Goal: Book appointment/travel/reservation

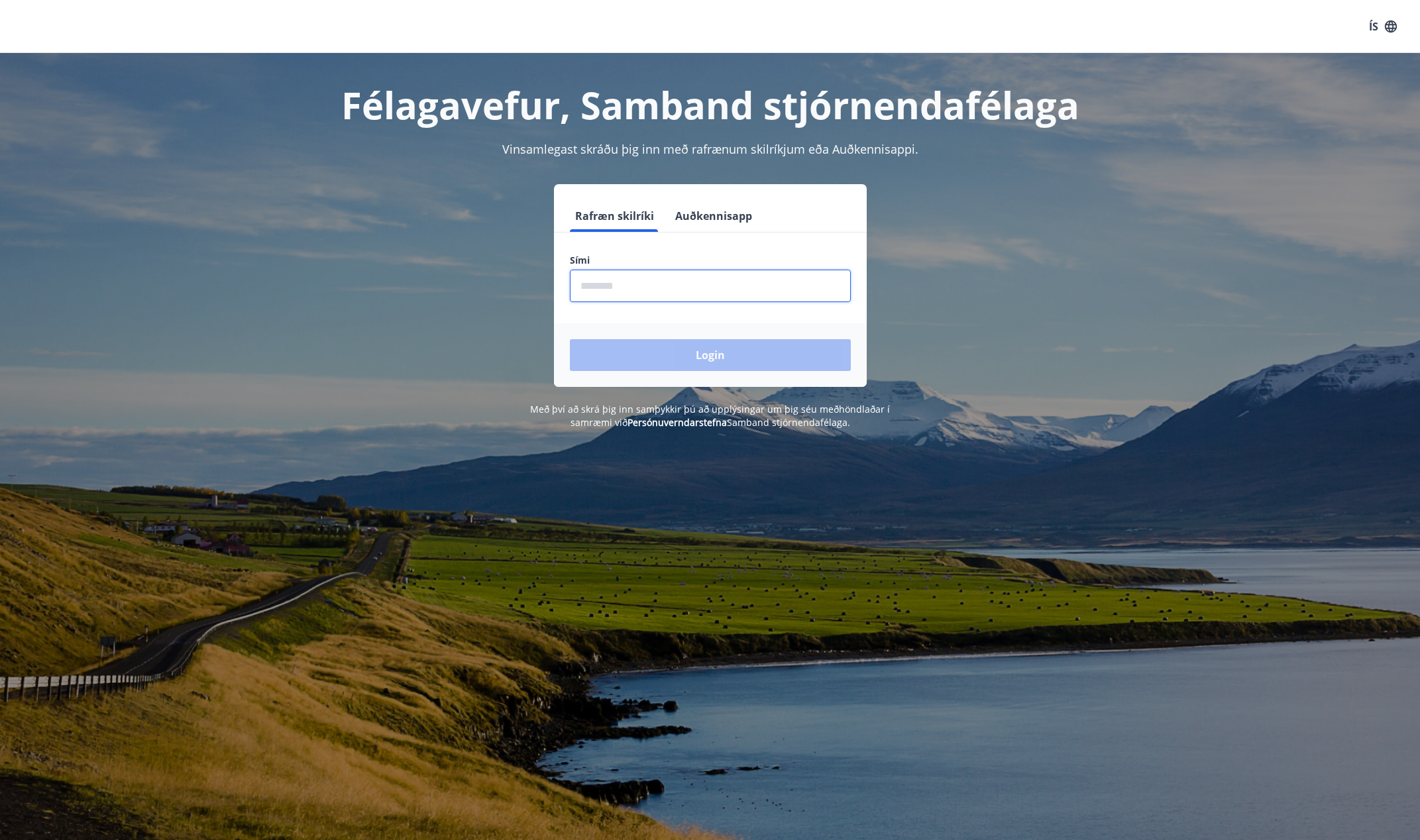
click at [616, 279] on input "phone" at bounding box center [711, 285] width 281 height 33
type input "********"
click at [708, 351] on button "Login" at bounding box center [711, 355] width 281 height 32
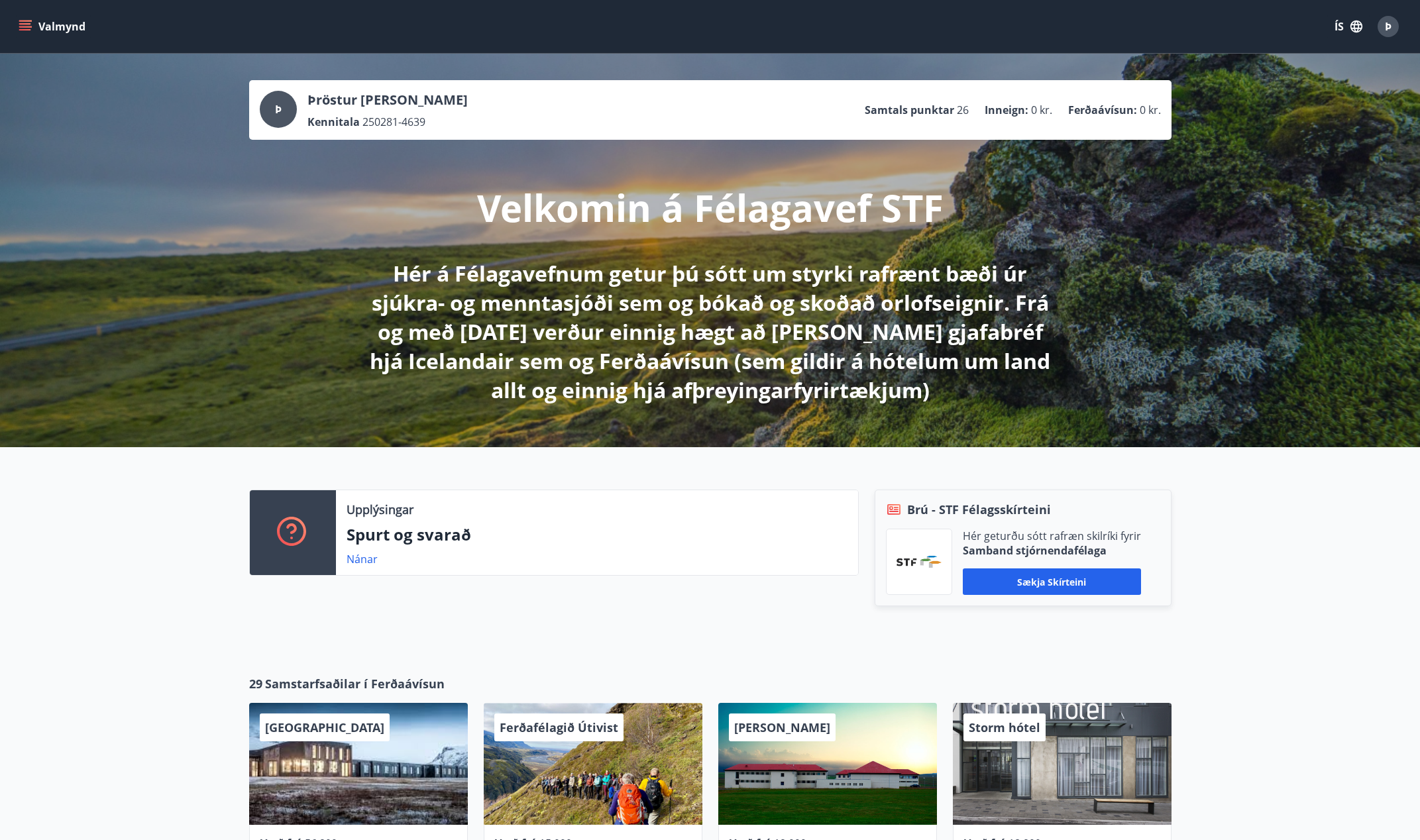
click at [56, 20] on button "Valmynd" at bounding box center [53, 27] width 75 height 24
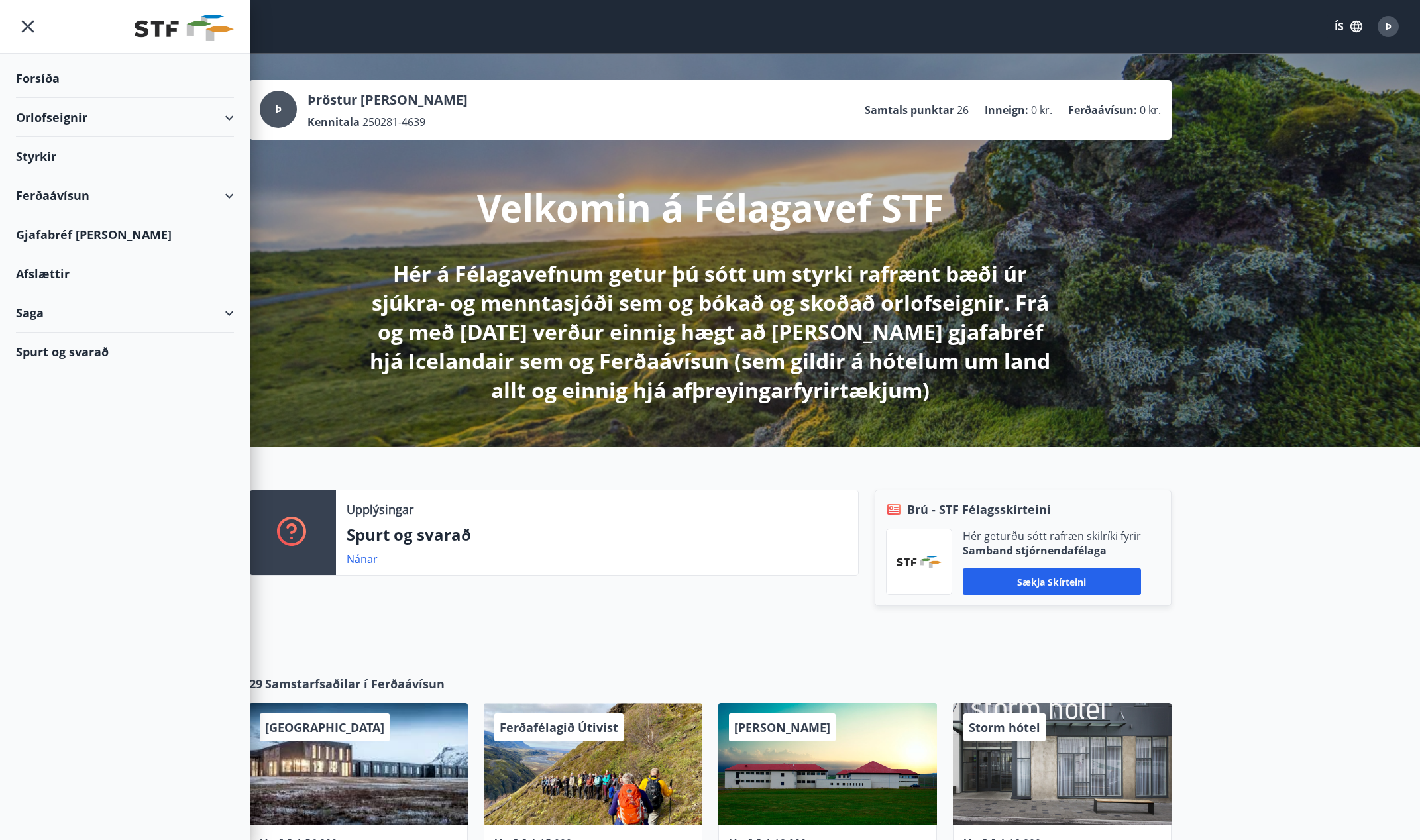
click at [73, 115] on div "Orlofseignir" at bounding box center [125, 117] width 218 height 39
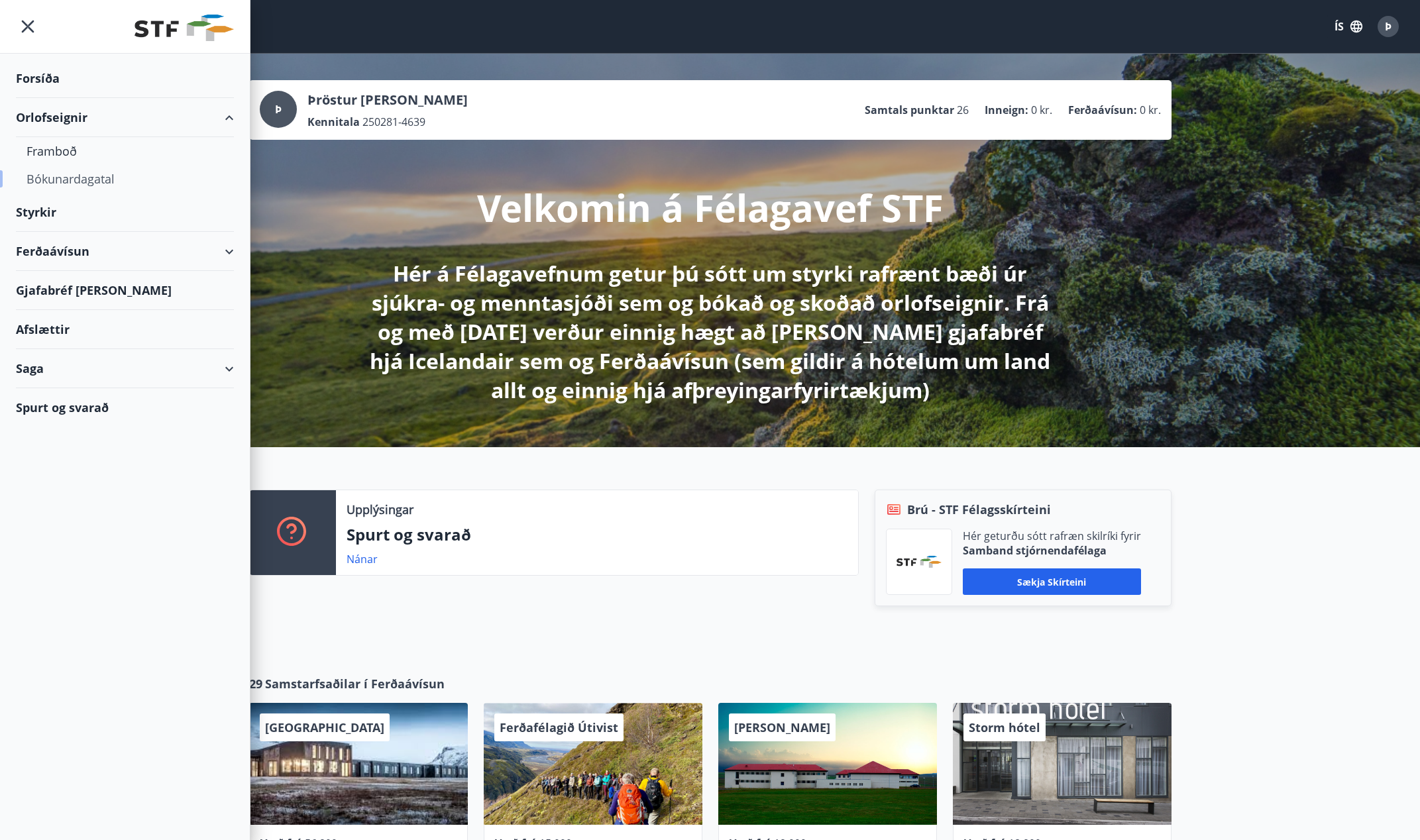
click at [70, 173] on div "Bókunardagatal" at bounding box center [124, 179] width 197 height 28
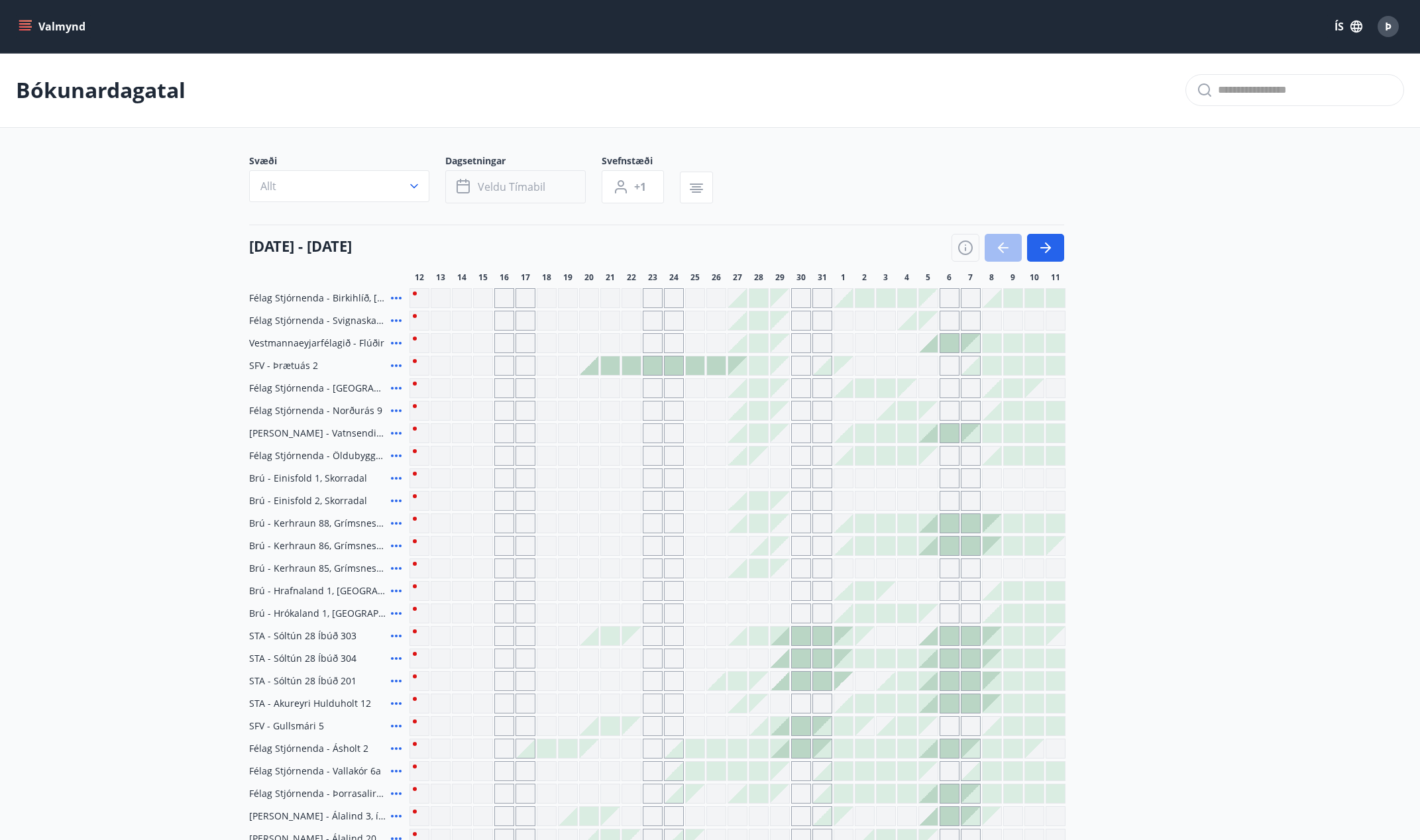
click at [529, 187] on span "Veldu tímabil" at bounding box center [512, 187] width 68 height 15
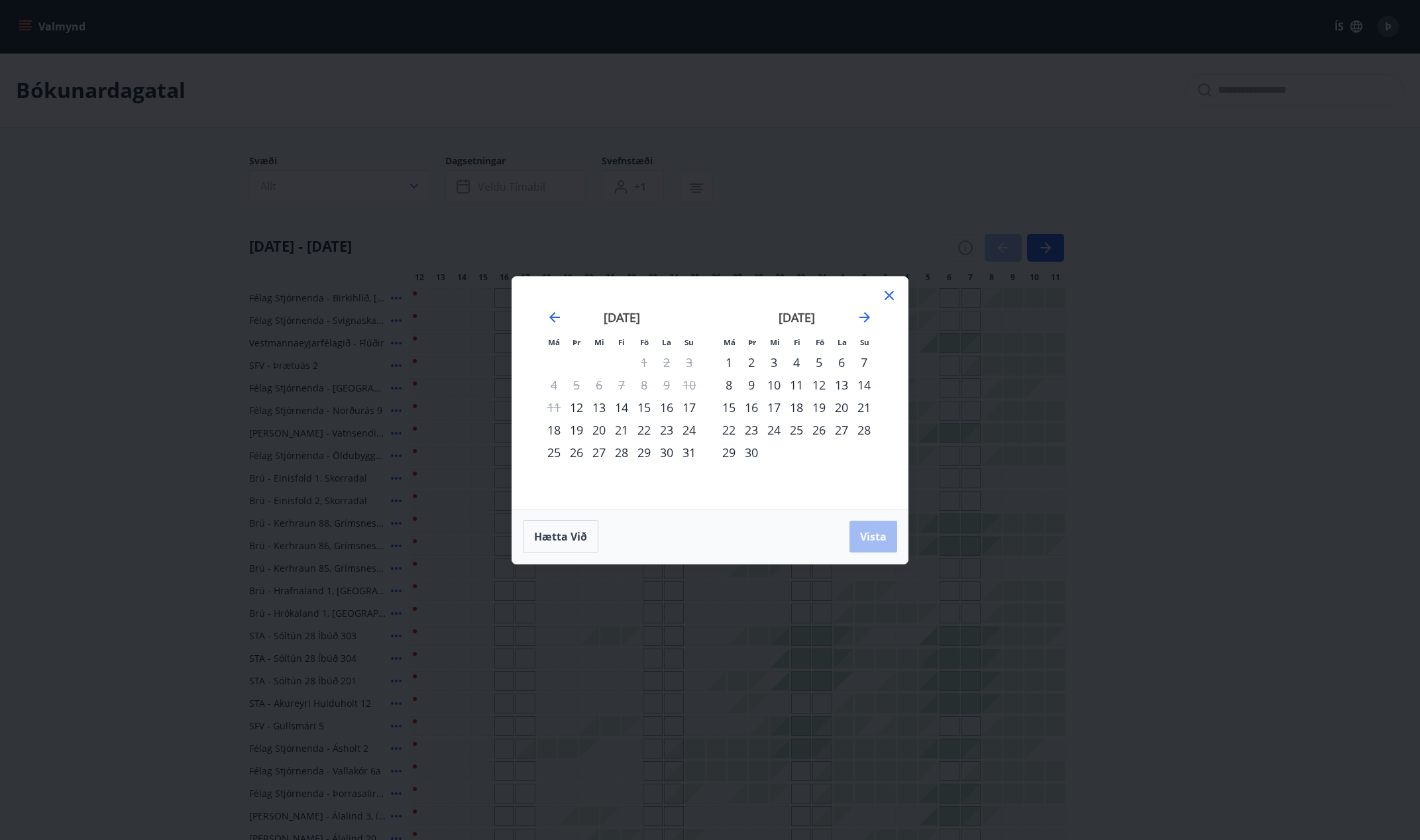
click at [1291, 193] on div "Má Þr Mi Fi Fö La Su Má Þr Mi Fi Fö La Su [DATE] 1 2 3 4 5 6 7 8 9 10 11 12 13 …" at bounding box center [710, 420] width 1420 height 840
click at [890, 293] on icon at bounding box center [889, 295] width 16 height 16
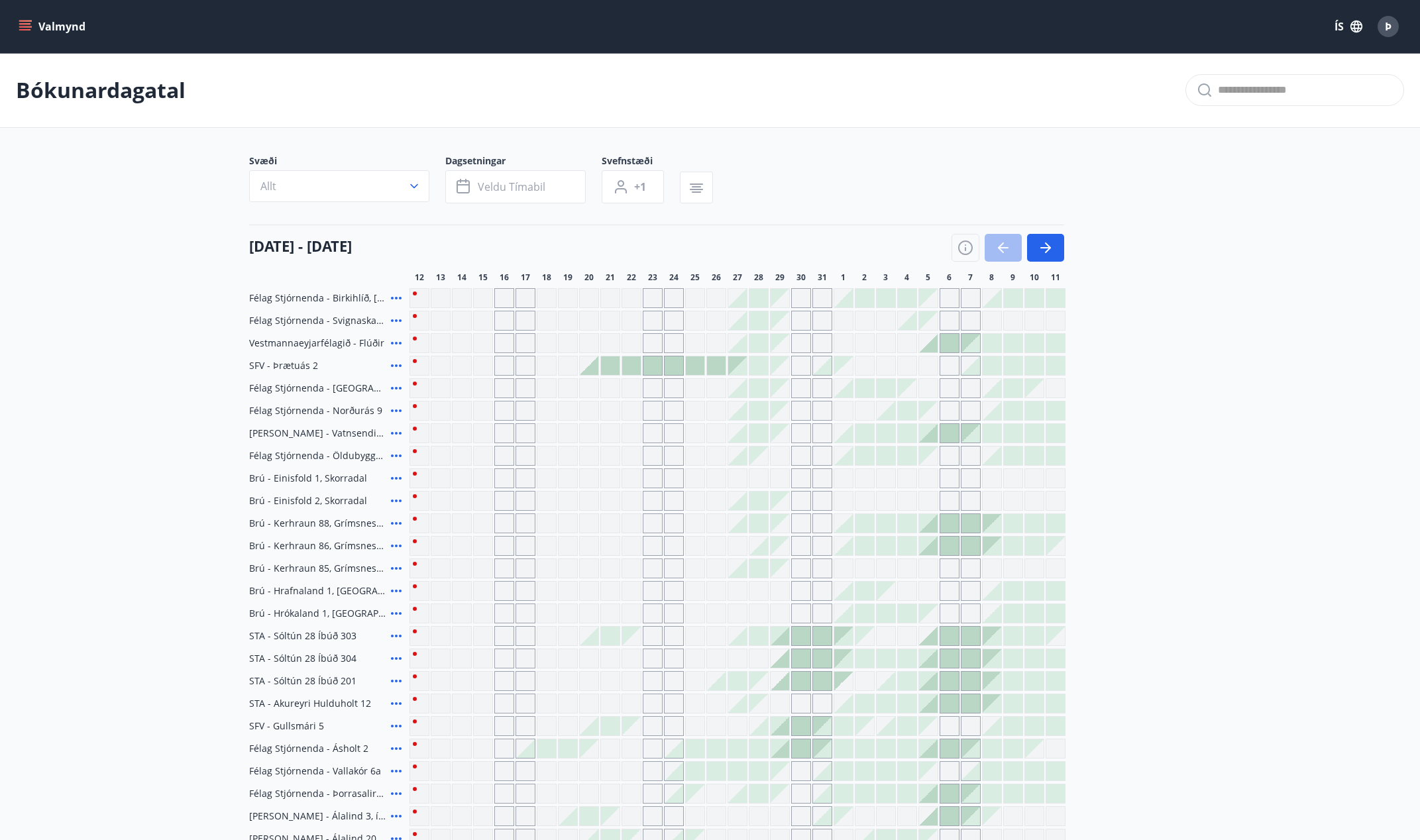
click at [694, 366] on div at bounding box center [695, 366] width 19 height 19
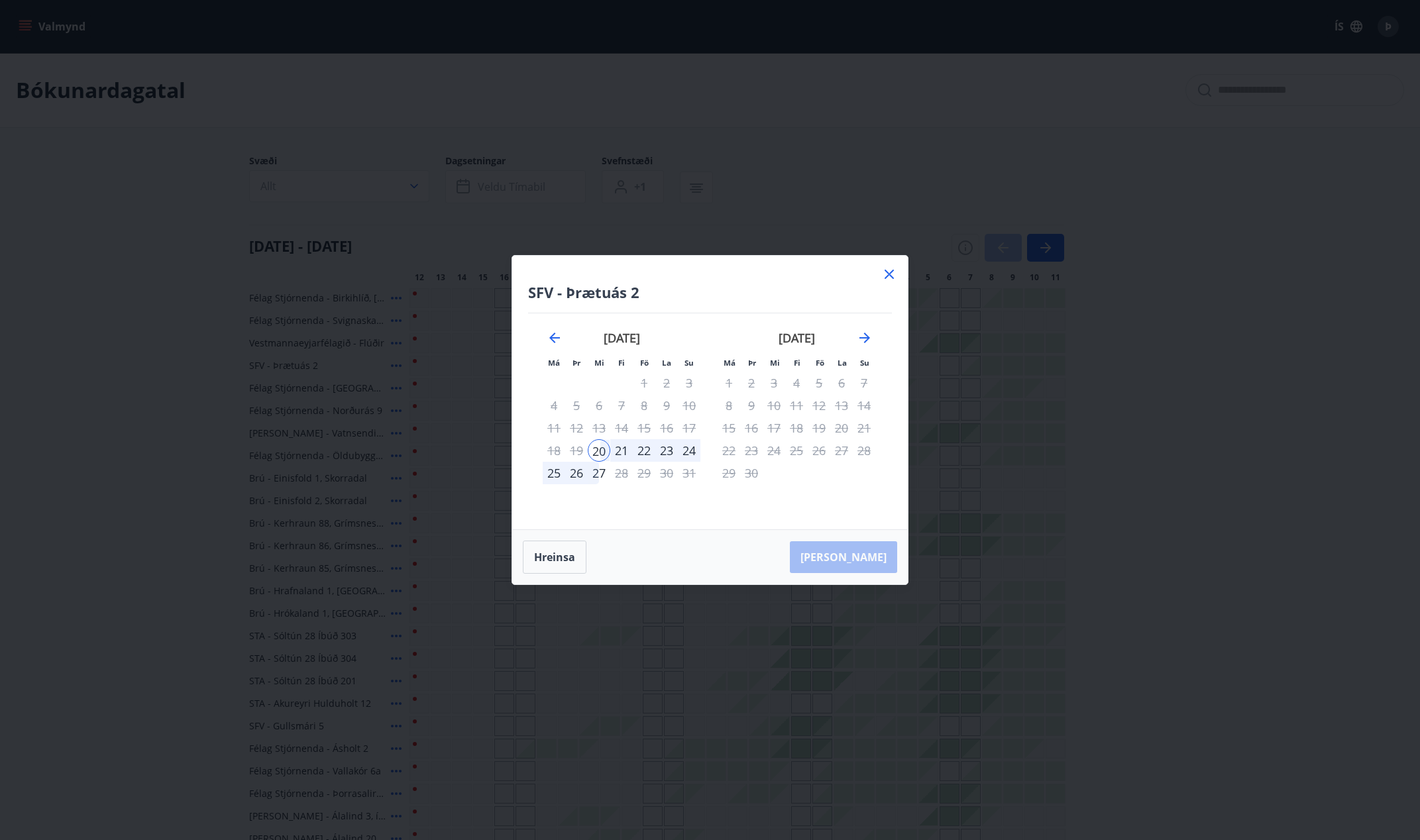
click at [556, 473] on div "25" at bounding box center [553, 473] width 22 height 22
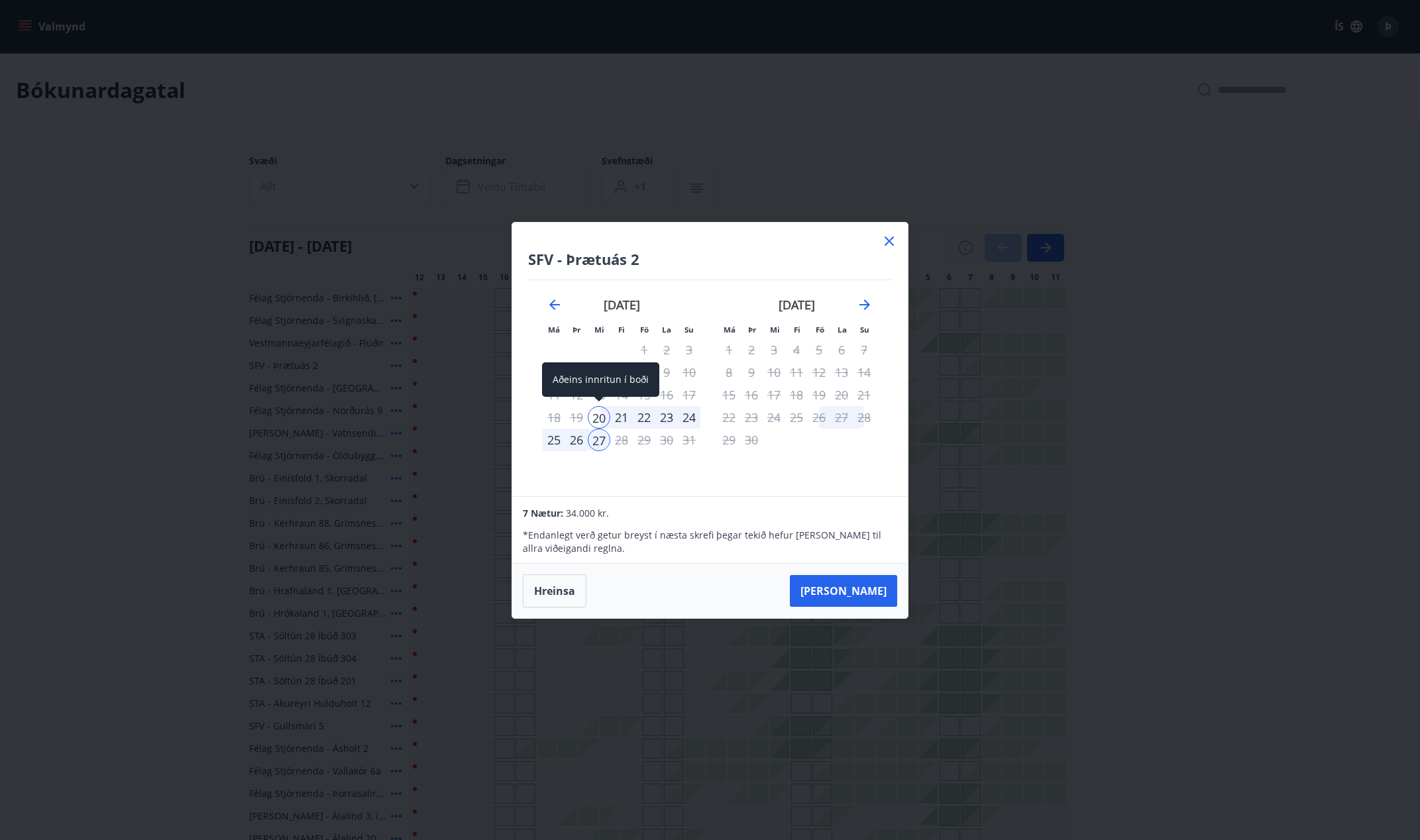
click at [609, 413] on div "20" at bounding box center [599, 417] width 22 height 22
click at [604, 438] on div "27" at bounding box center [599, 440] width 22 height 22
click at [554, 590] on button "Hreinsa" at bounding box center [554, 591] width 63 height 34
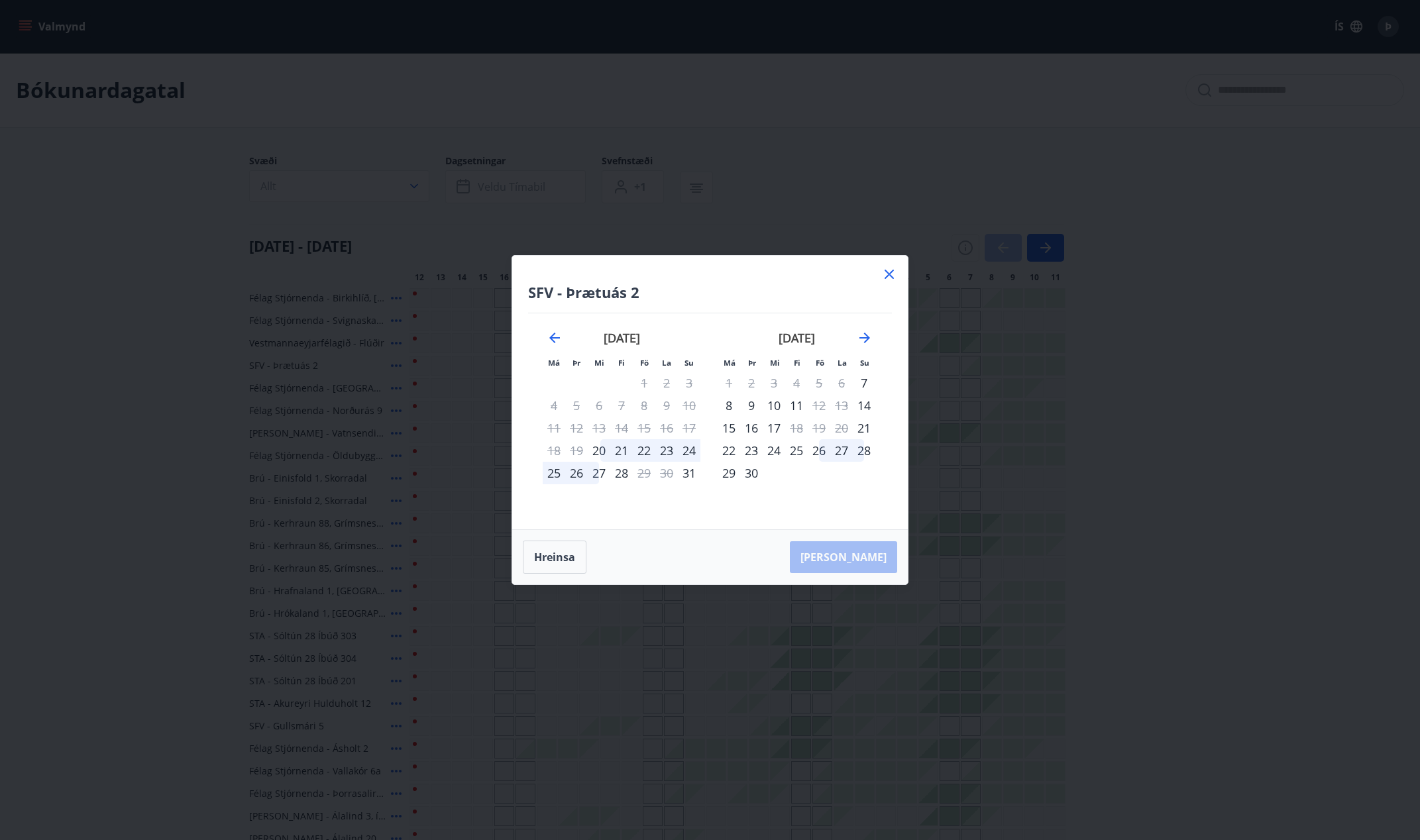
click at [555, 468] on div "25" at bounding box center [553, 473] width 22 height 22
click at [560, 473] on div "25" at bounding box center [553, 473] width 22 height 22
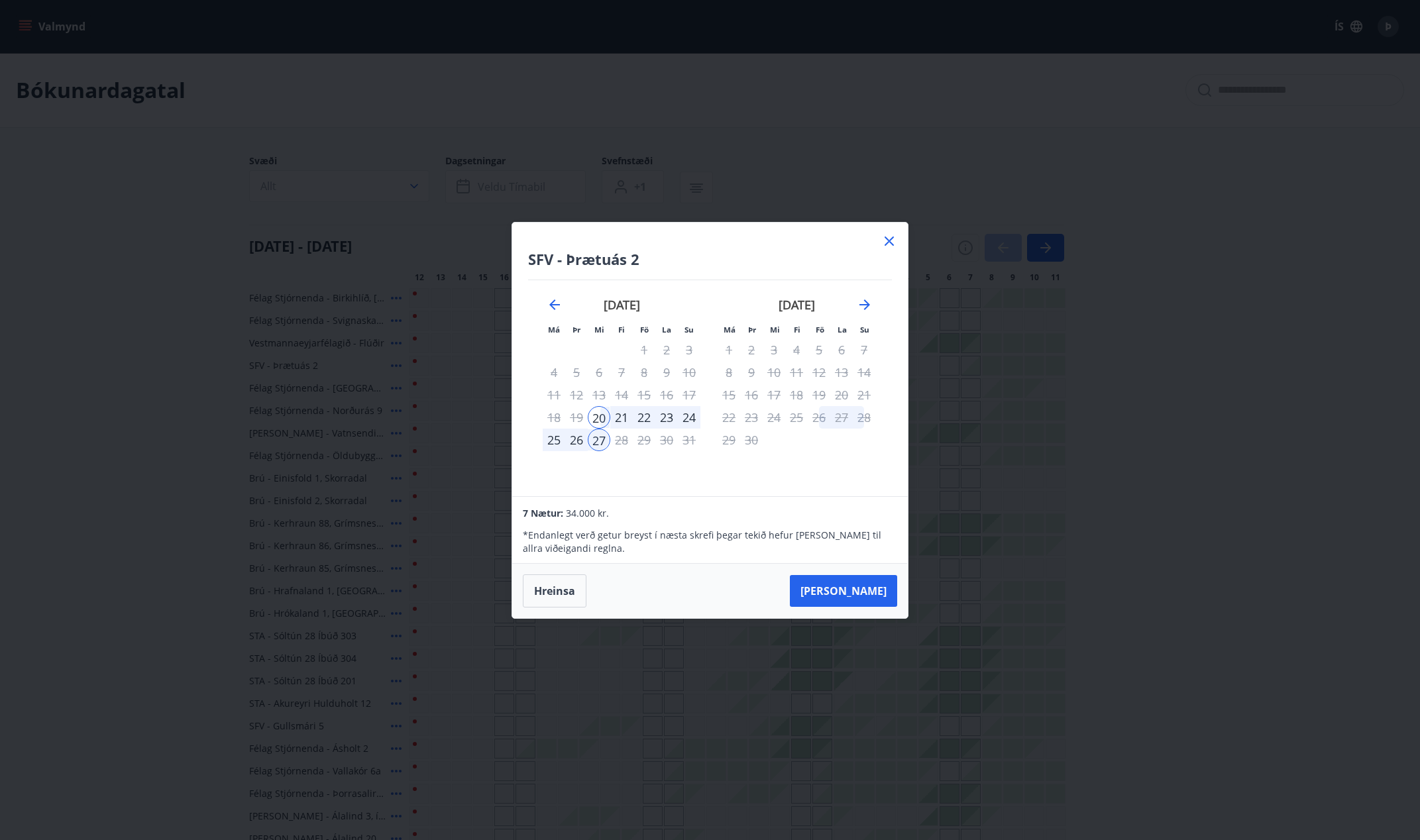
click at [885, 237] on icon at bounding box center [889, 241] width 9 height 9
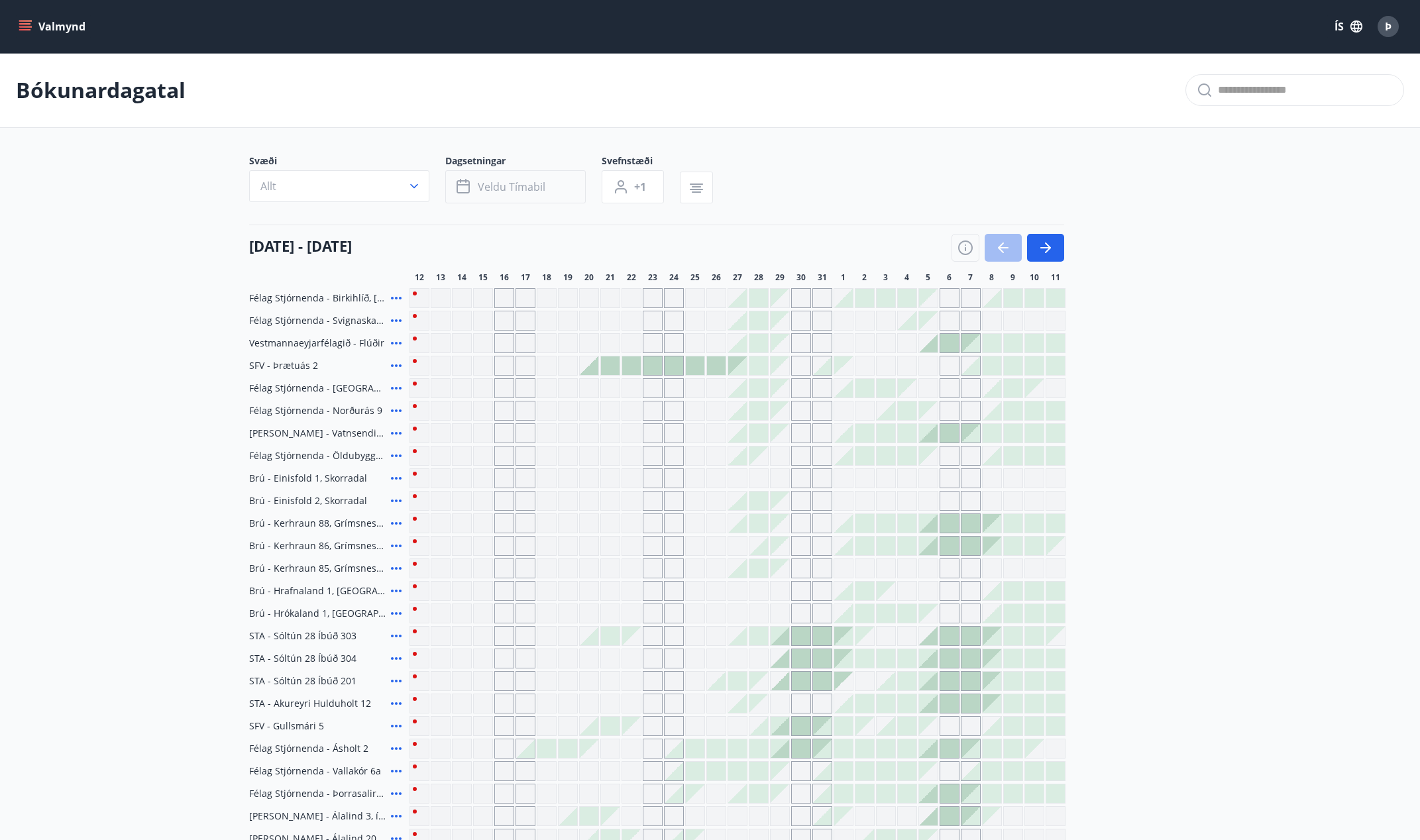
click at [503, 184] on span "Veldu tímabil" at bounding box center [512, 187] width 68 height 15
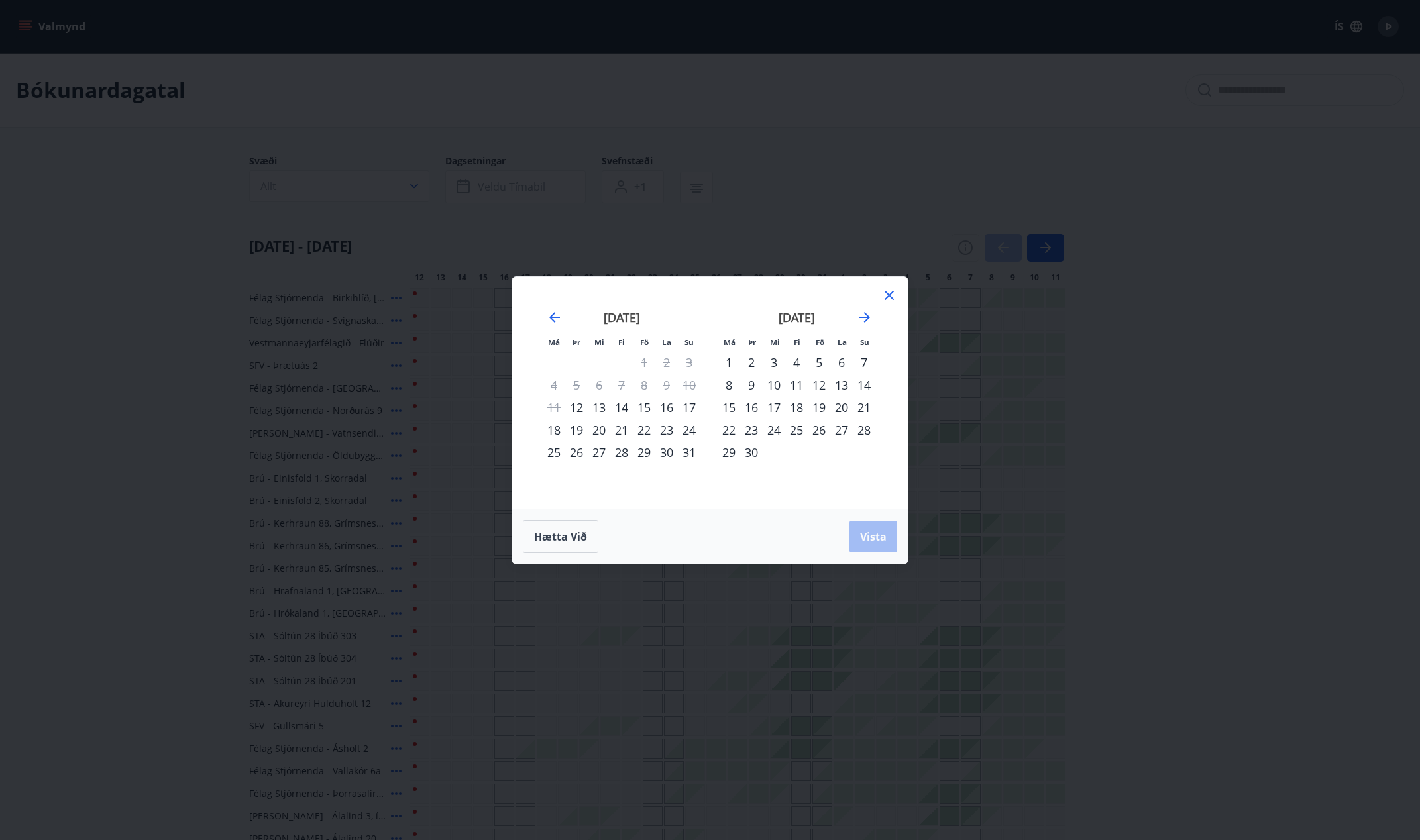
click at [557, 450] on div "25" at bounding box center [553, 453] width 22 height 22
click at [579, 454] on div "26" at bounding box center [577, 453] width 22 height 22
click at [875, 534] on span "Vista" at bounding box center [873, 536] width 26 height 15
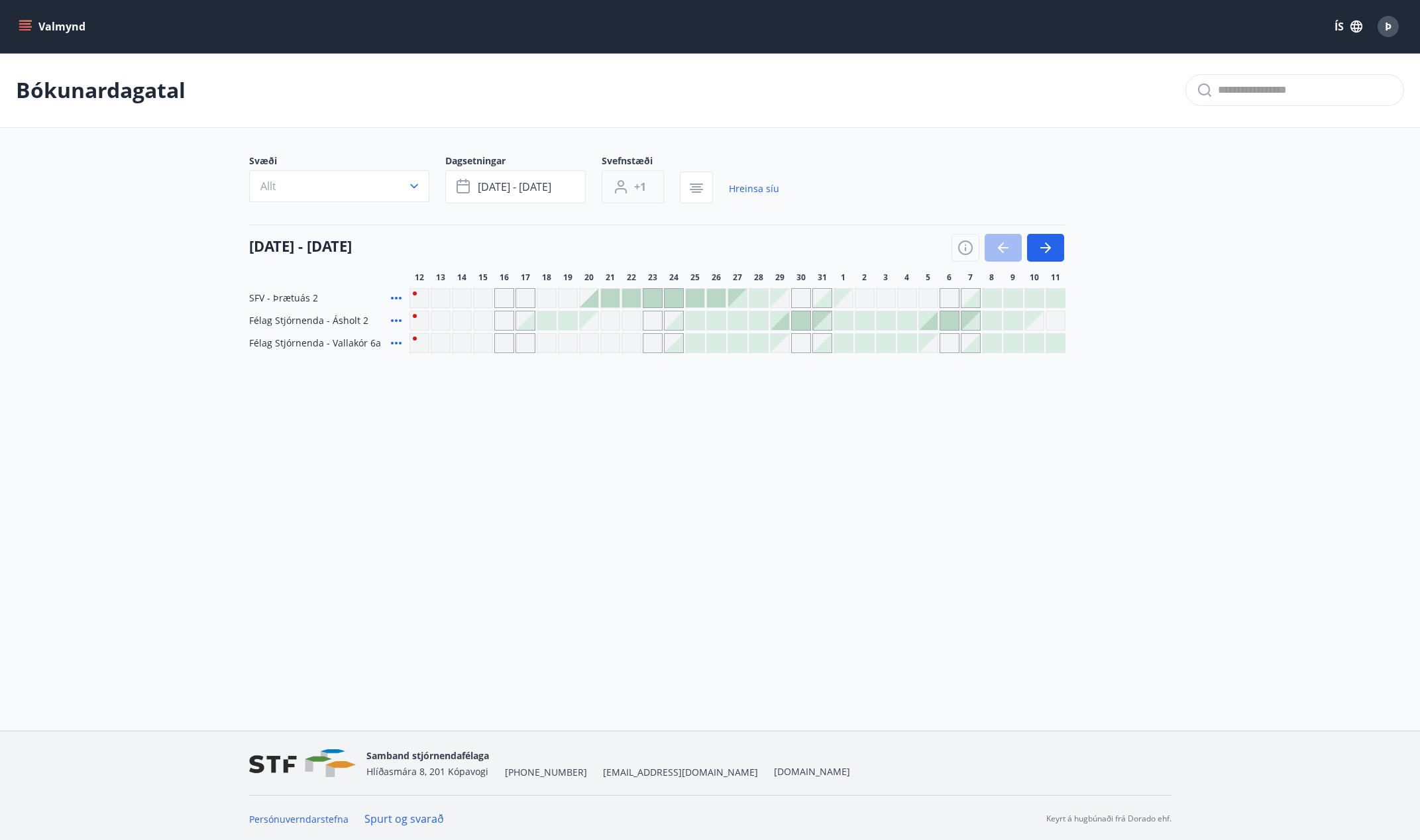
click at [632, 185] on button "+1" at bounding box center [633, 187] width 62 height 34
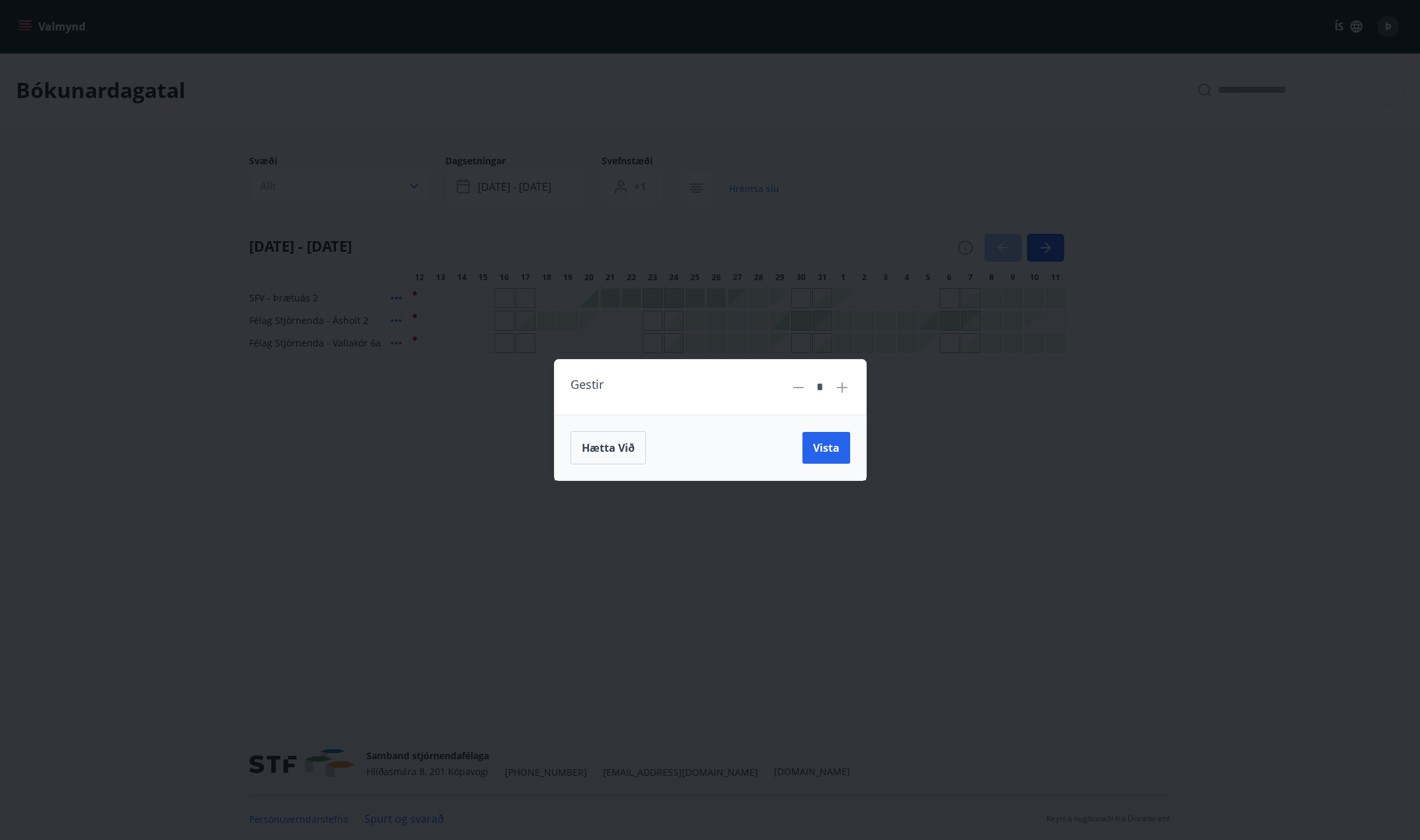
click at [843, 386] on icon at bounding box center [841, 386] width 10 height 10
click at [843, 386] on icon at bounding box center [841, 386] width 16 height 16
type input "*"
click at [827, 443] on span "Vista" at bounding box center [826, 448] width 26 height 15
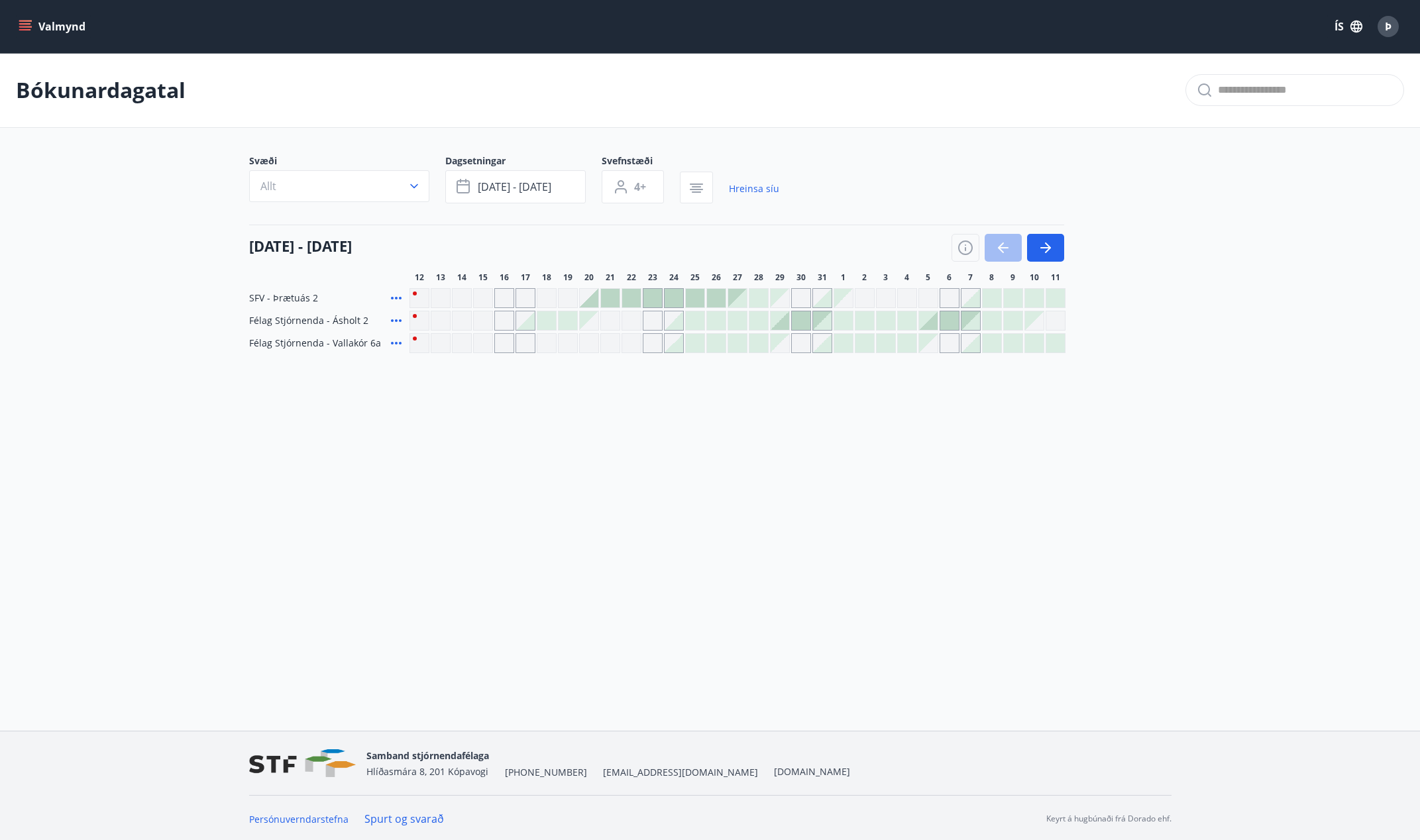
click at [691, 342] on div at bounding box center [695, 343] width 19 height 19
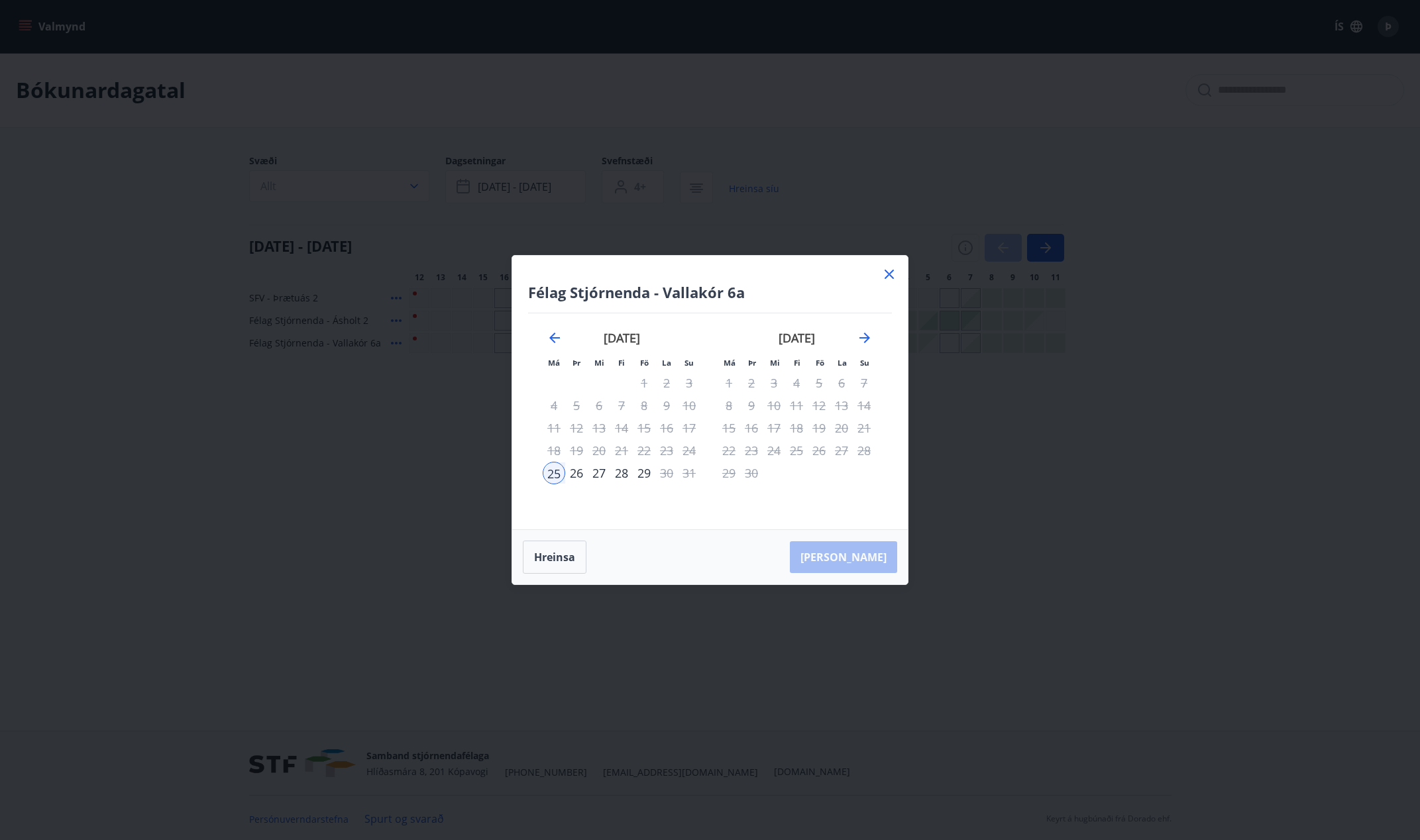
click at [581, 471] on div "26" at bounding box center [577, 473] width 22 height 22
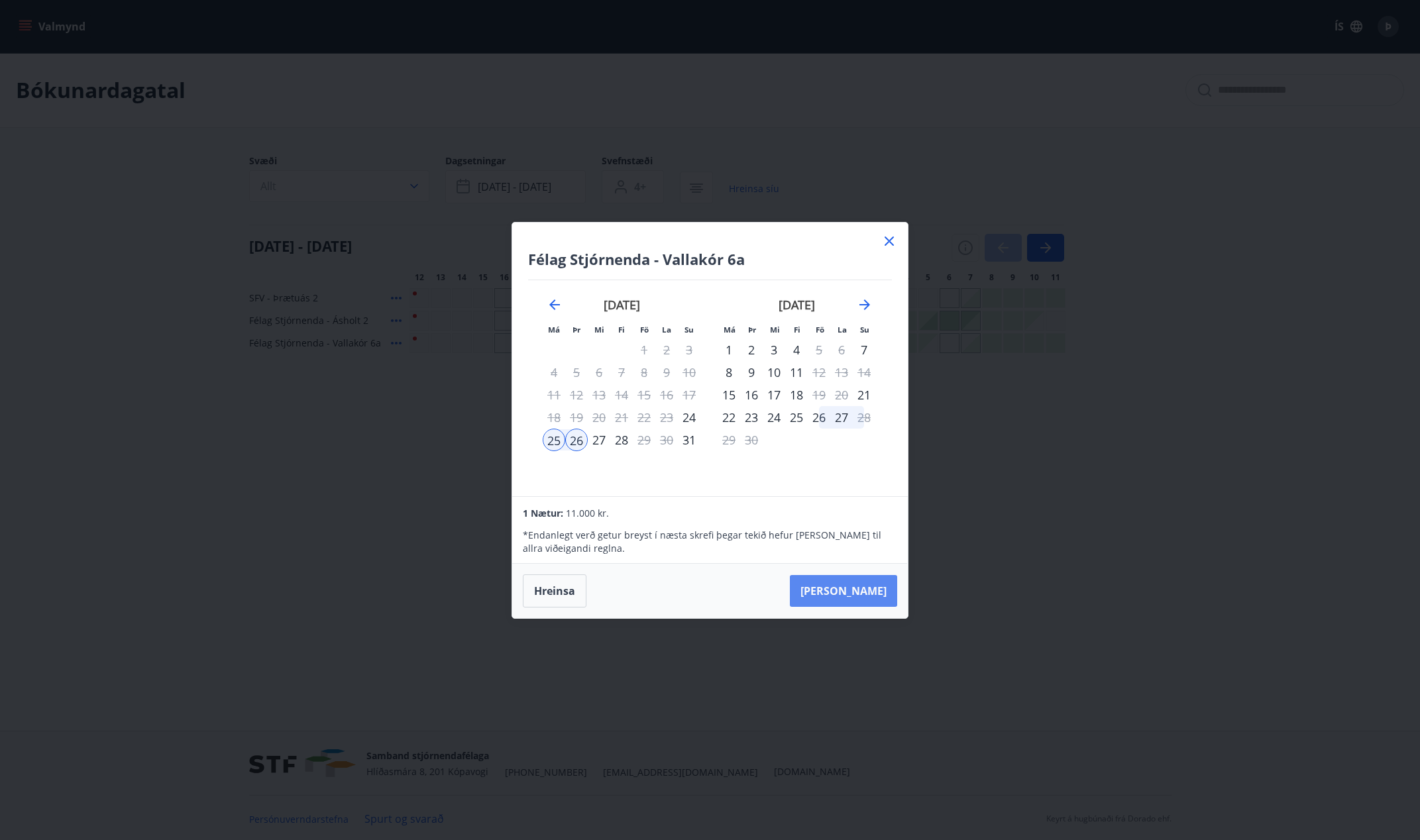
click at [868, 588] on button "[PERSON_NAME]" at bounding box center [843, 590] width 107 height 32
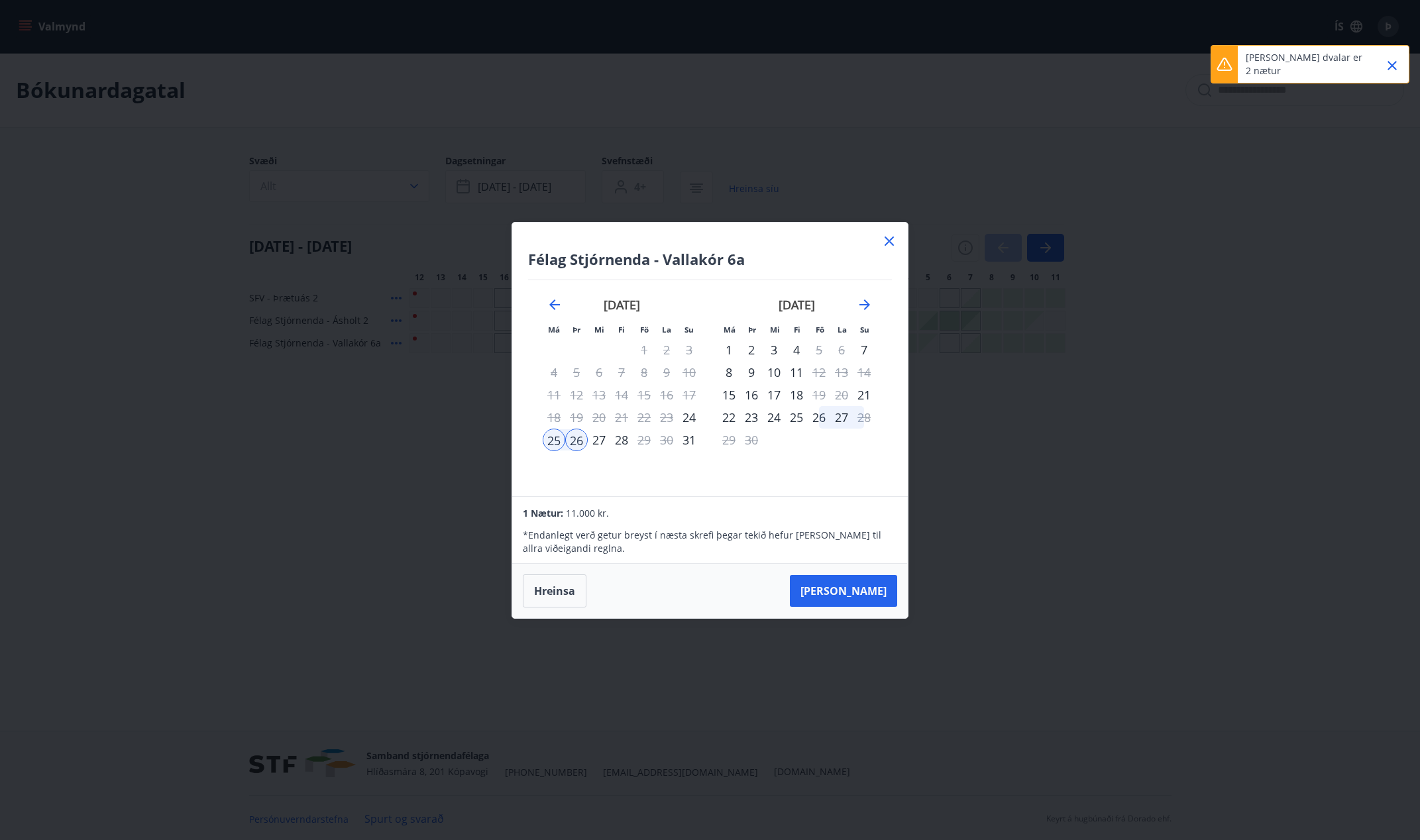
click at [892, 239] on icon at bounding box center [889, 240] width 16 height 16
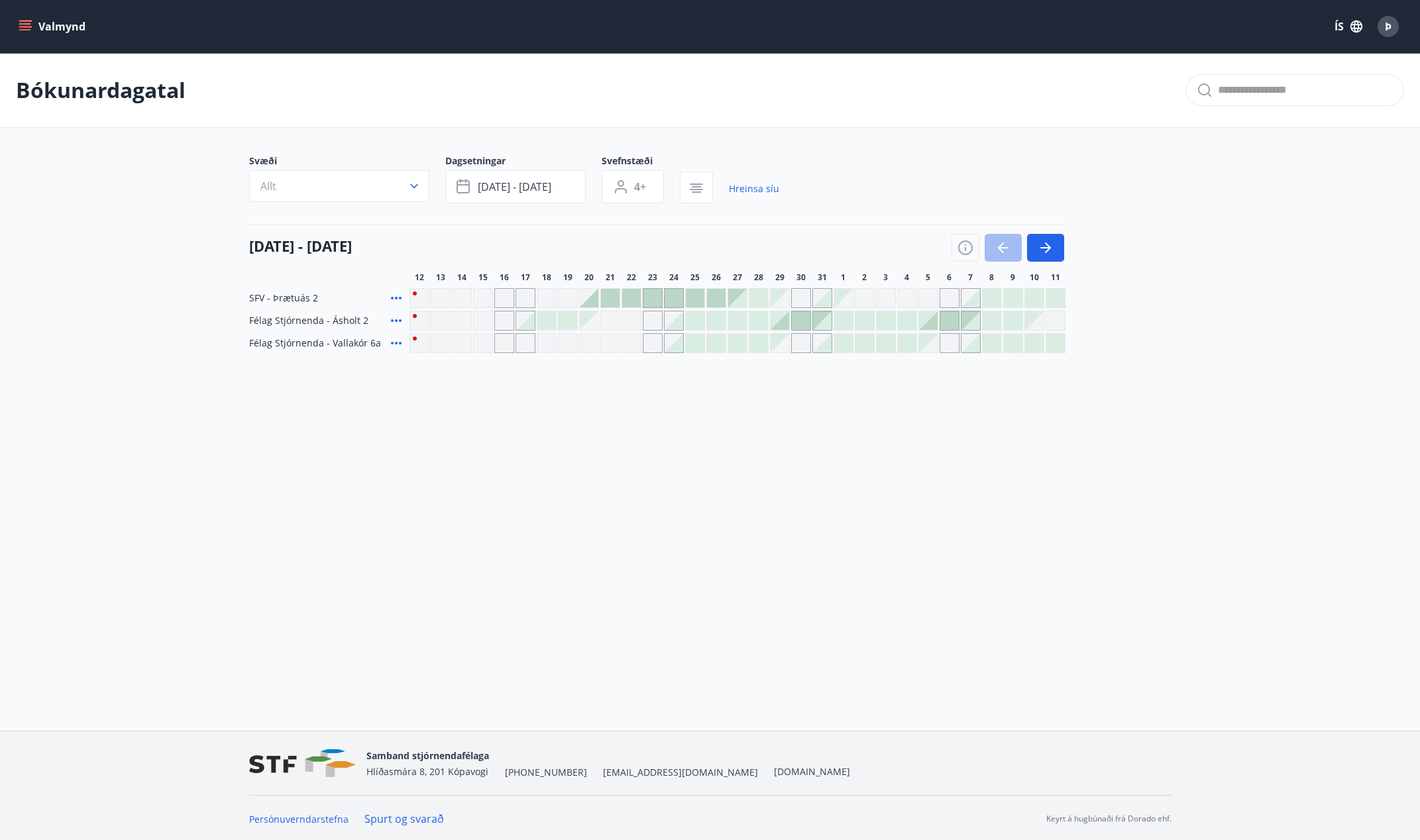
click at [176, 427] on div "Valmynd ÍS Þ Bókunardagatal Svæði Allt Dagsetningar [DATE] - [DATE] Svefnstæði …" at bounding box center [710, 365] width 1420 height 730
click at [396, 318] on icon at bounding box center [396, 320] width 16 height 16
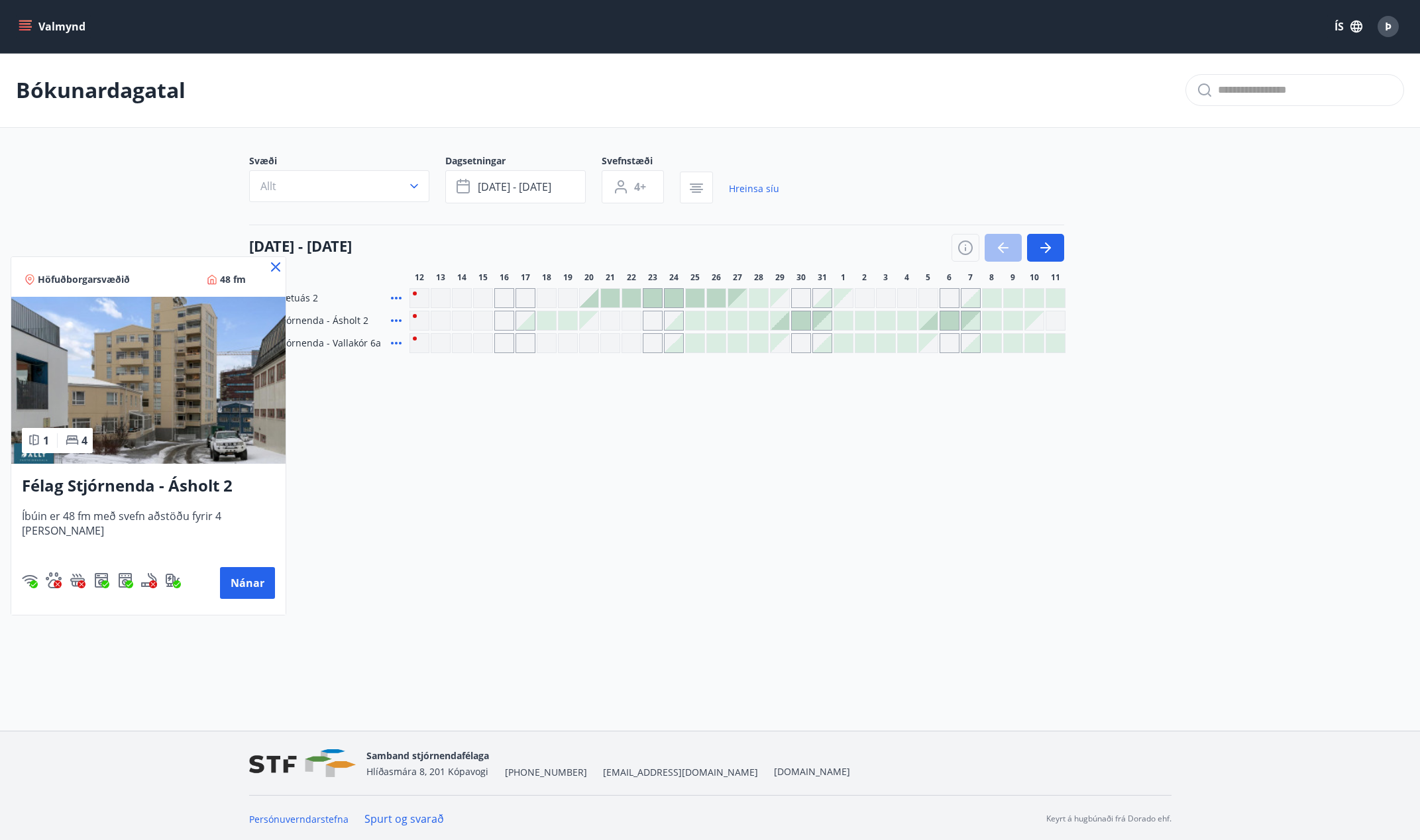
drag, startPoint x: 377, startPoint y: 429, endPoint x: 377, endPoint y: 422, distance: 7.0
click at [377, 422] on div at bounding box center [710, 420] width 1420 height 840
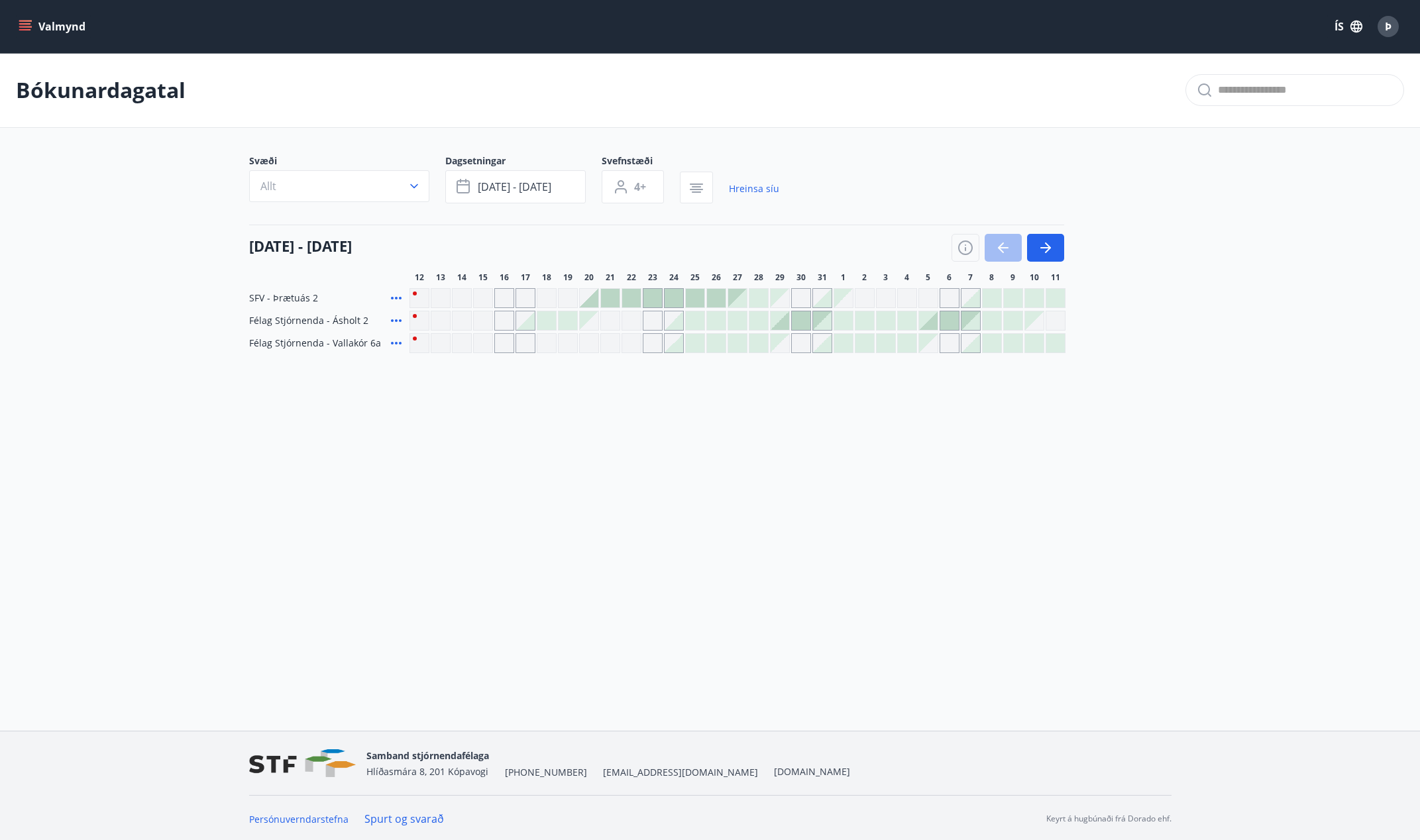
click at [396, 295] on icon at bounding box center [396, 297] width 16 height 16
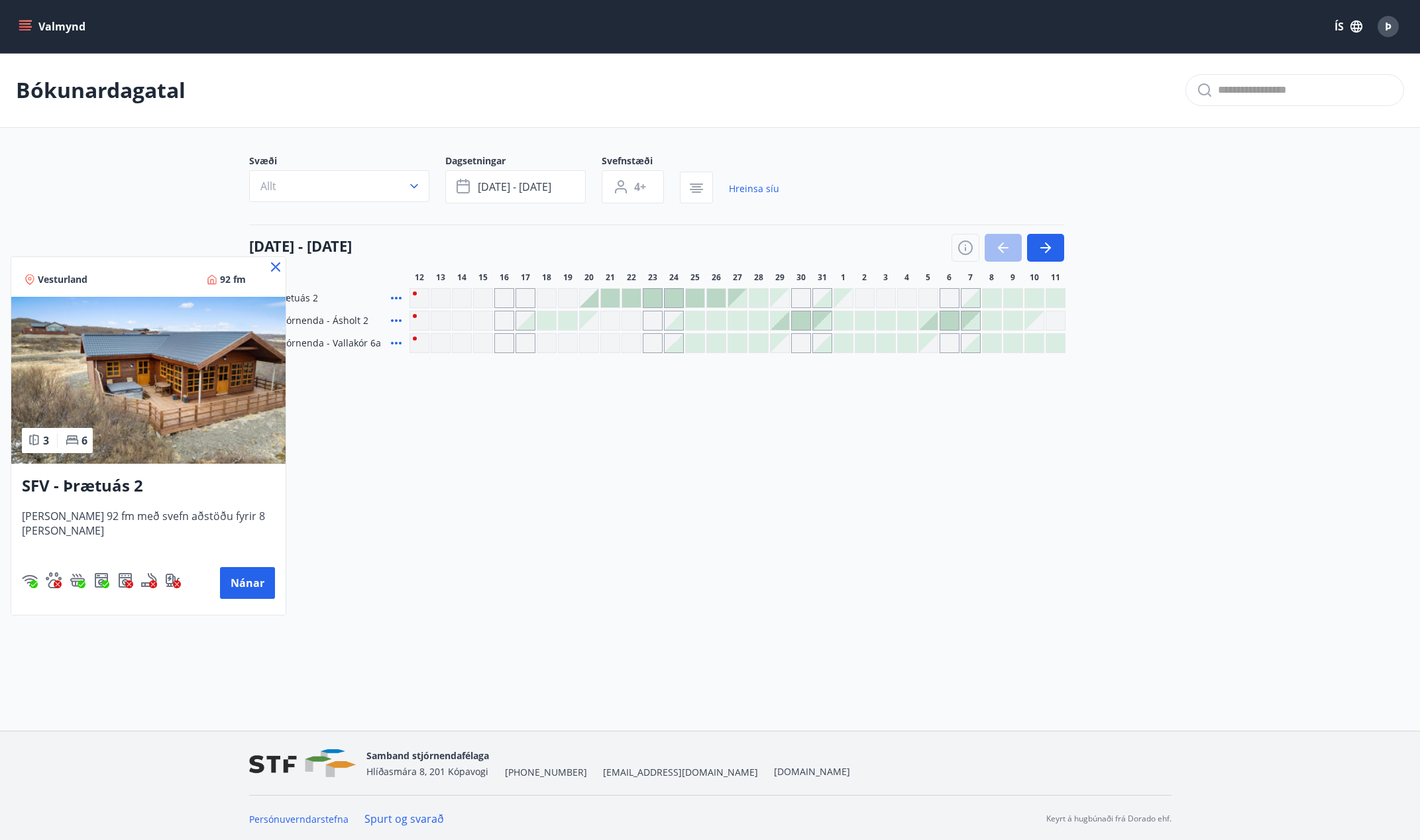
click at [267, 264] on icon at bounding box center [275, 266] width 16 height 16
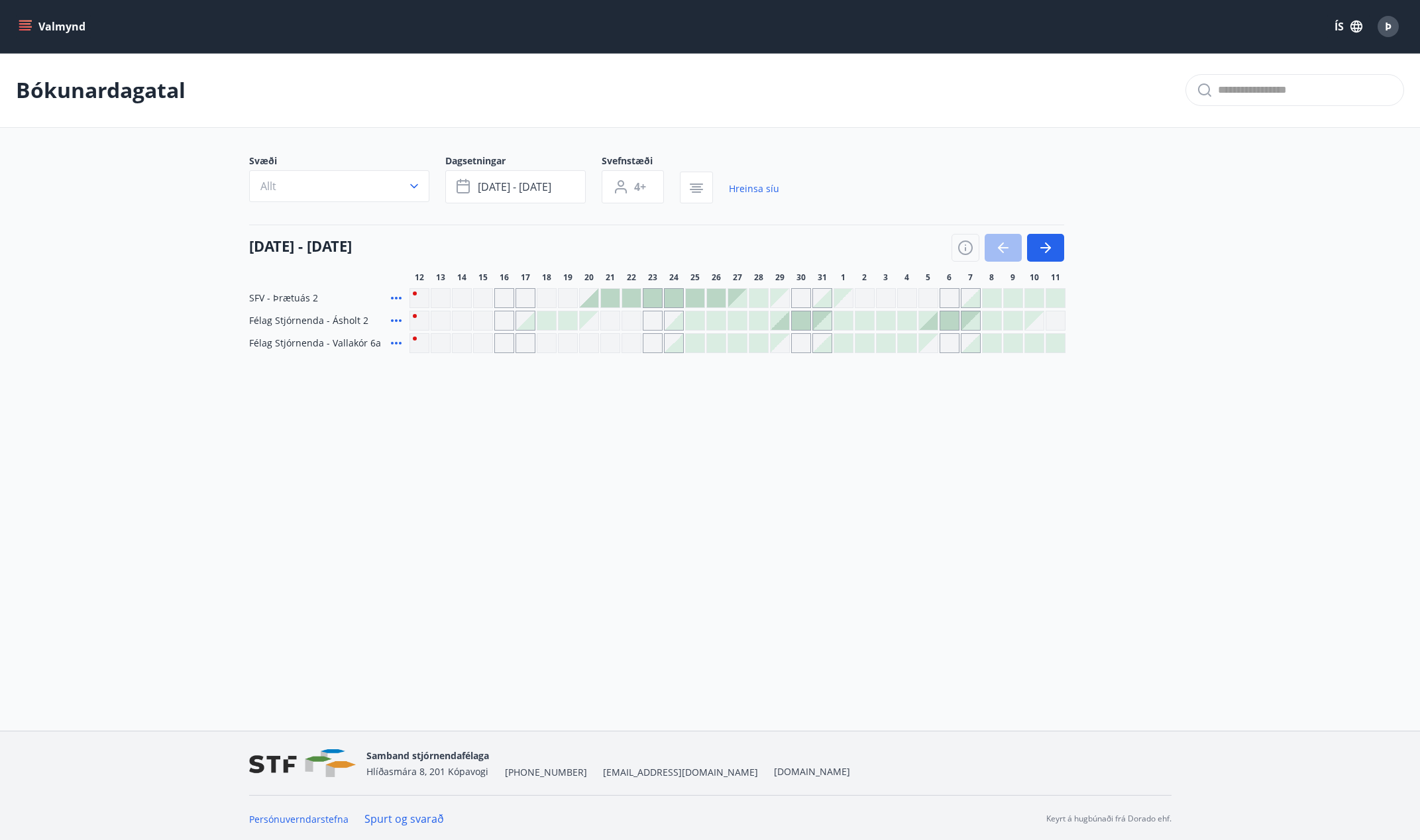
click at [396, 342] on icon at bounding box center [396, 343] width 16 height 16
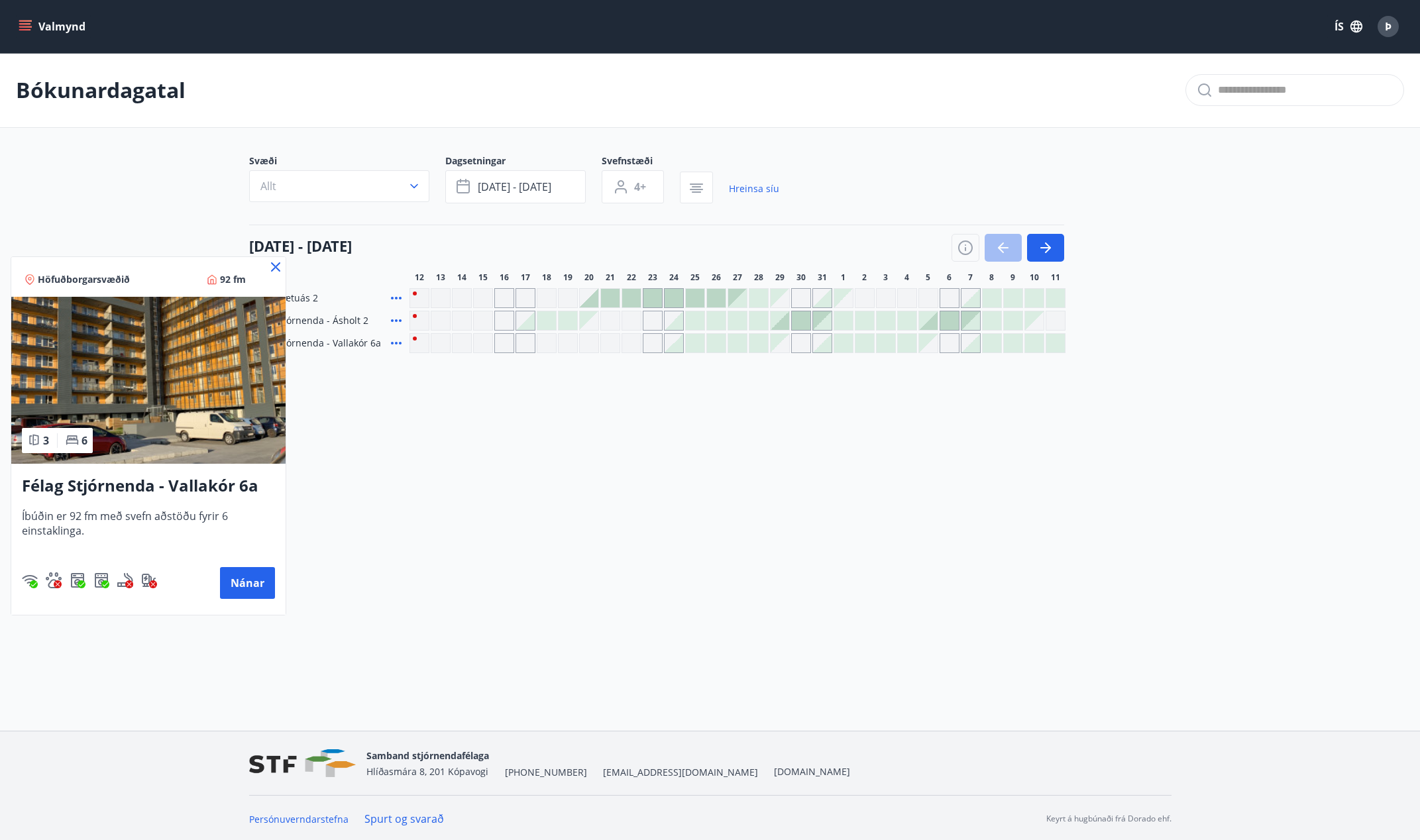
click at [412, 417] on div at bounding box center [710, 420] width 1420 height 840
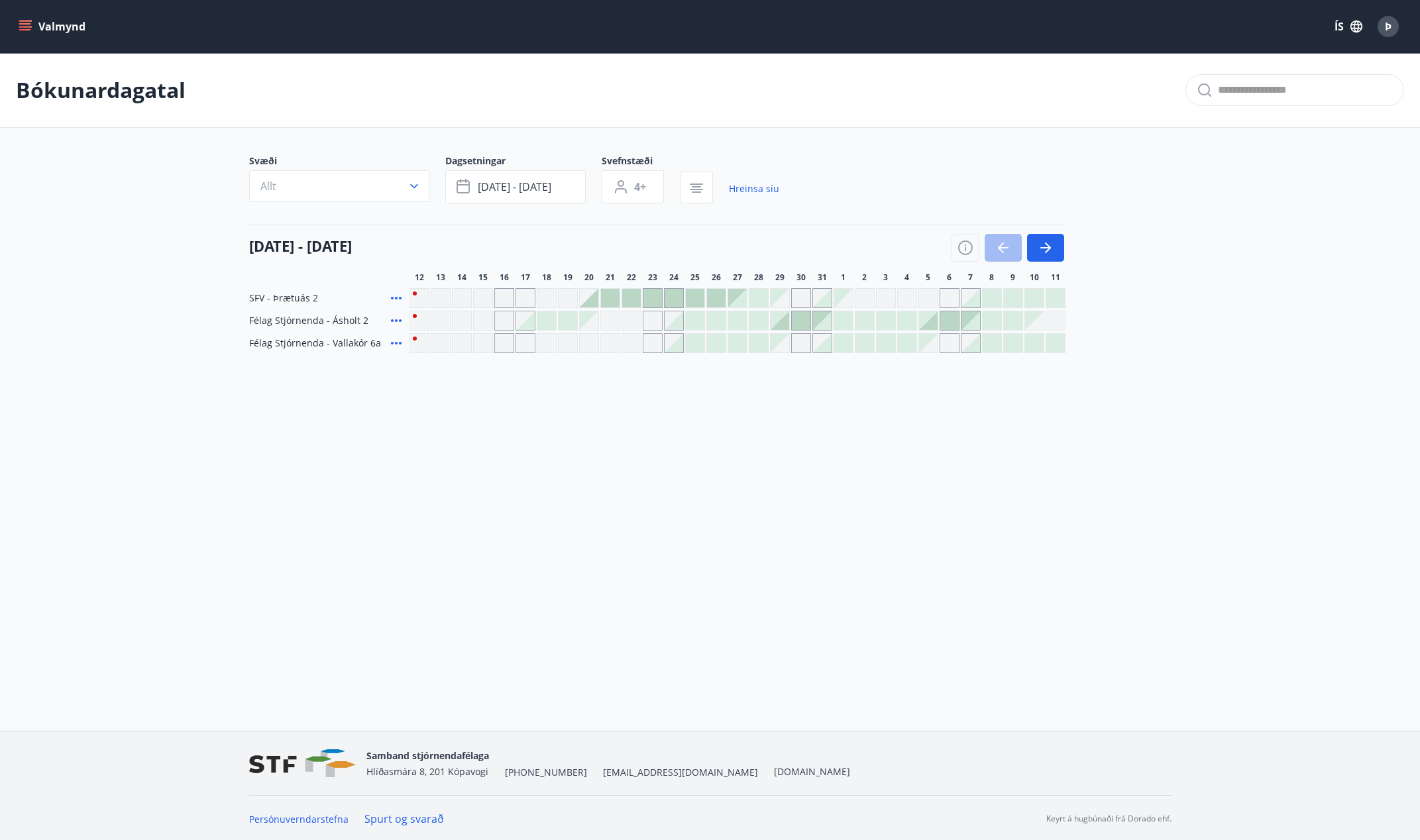
click at [676, 342] on div at bounding box center [674, 343] width 19 height 19
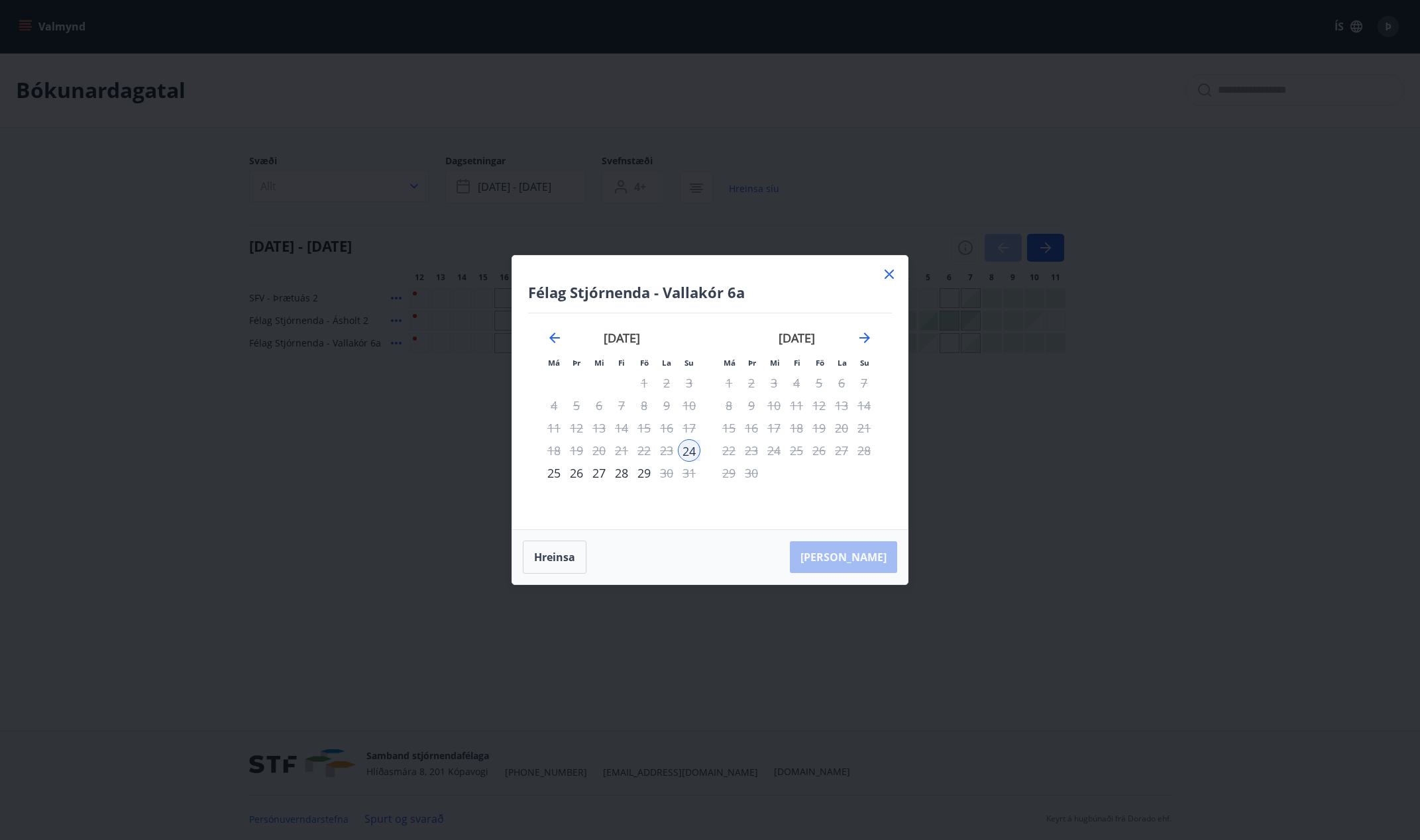
click at [579, 471] on div "26" at bounding box center [577, 473] width 22 height 22
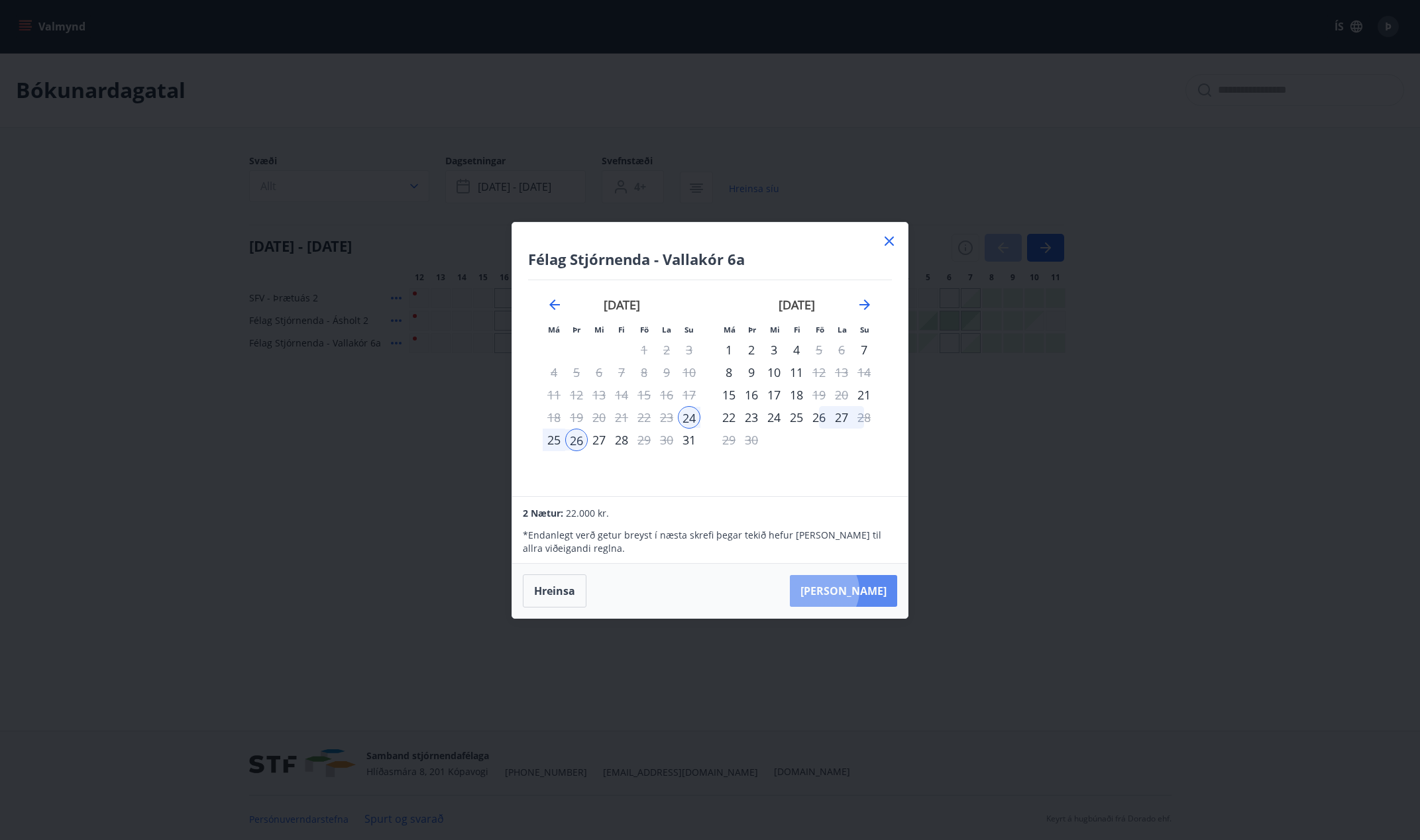
click at [862, 590] on button "[PERSON_NAME]" at bounding box center [843, 590] width 107 height 32
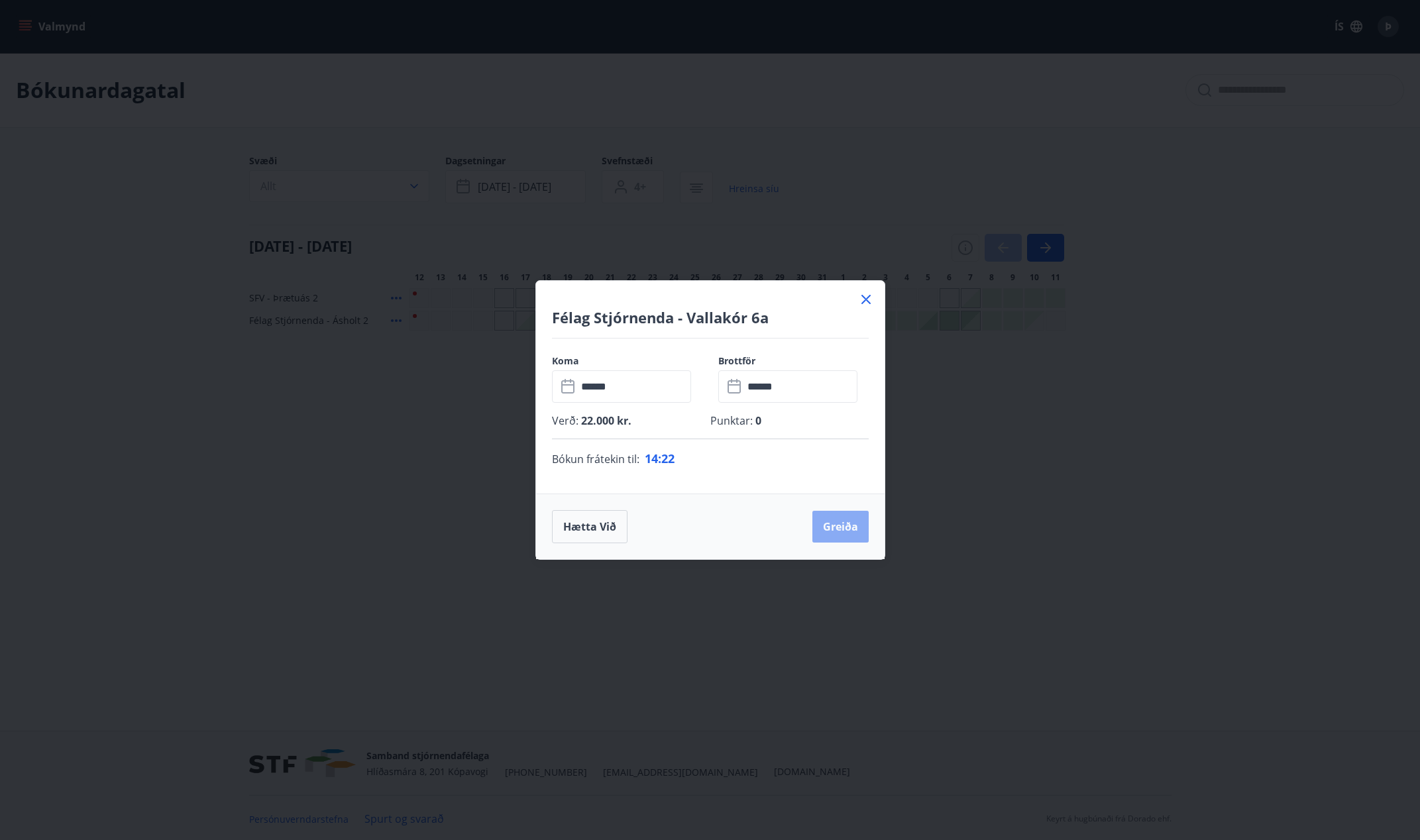
click at [842, 524] on button "Greiða" at bounding box center [840, 526] width 56 height 32
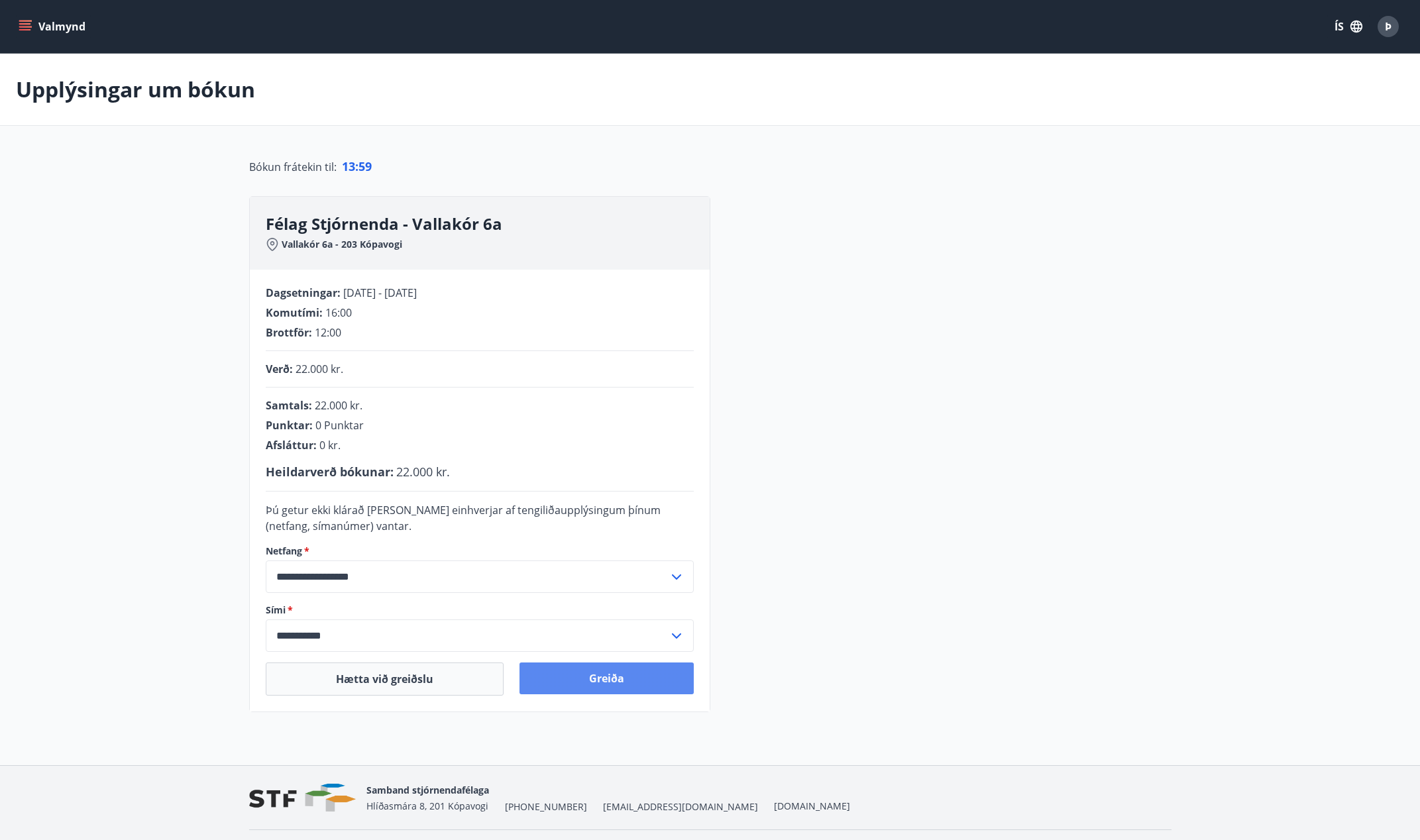
click at [616, 671] on button "Greiða" at bounding box center [607, 678] width 174 height 32
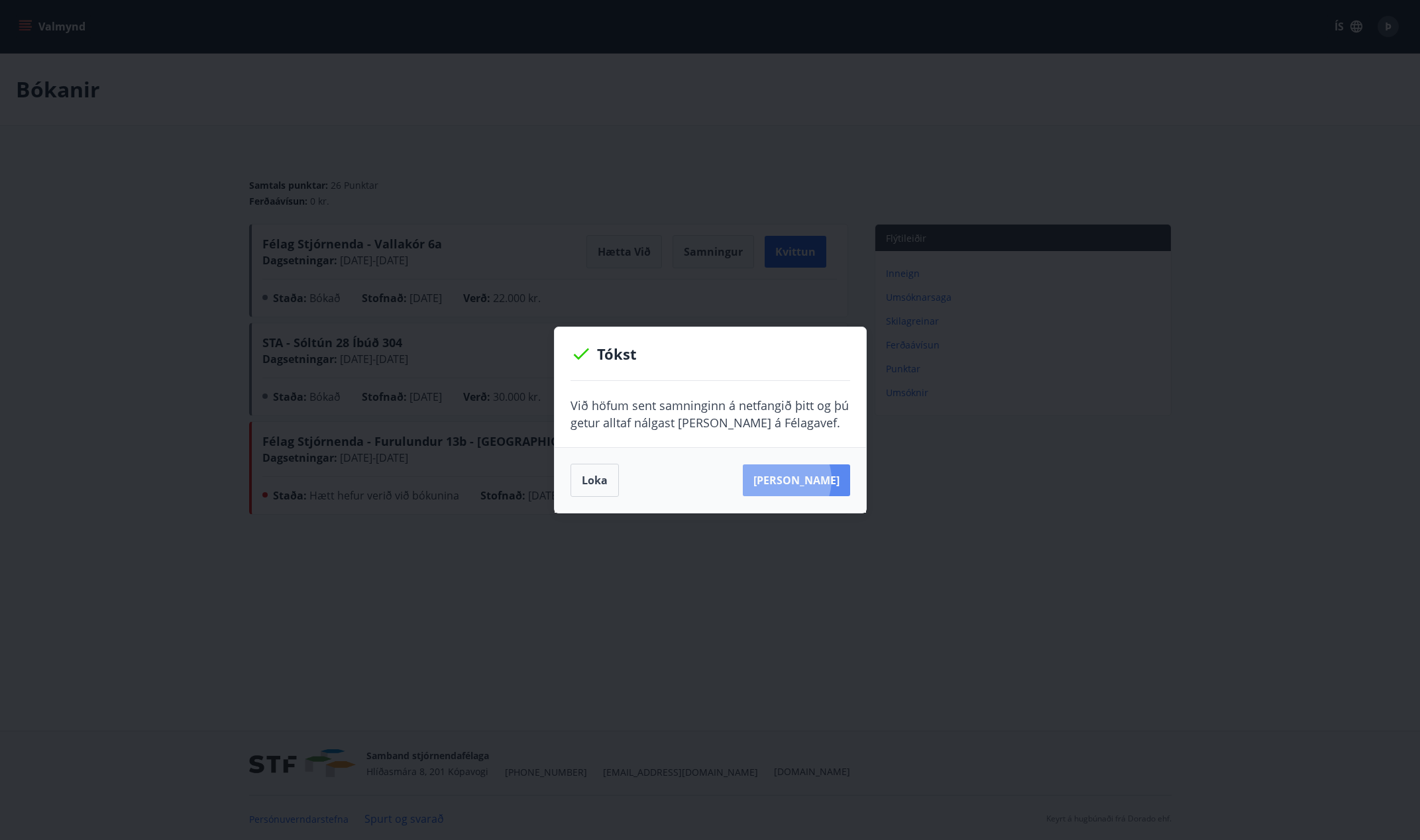
click at [798, 480] on button "Sjá samning" at bounding box center [796, 481] width 107 height 32
click at [777, 480] on button "Sjá samning" at bounding box center [796, 481] width 107 height 32
